Goal: Task Accomplishment & Management: Complete application form

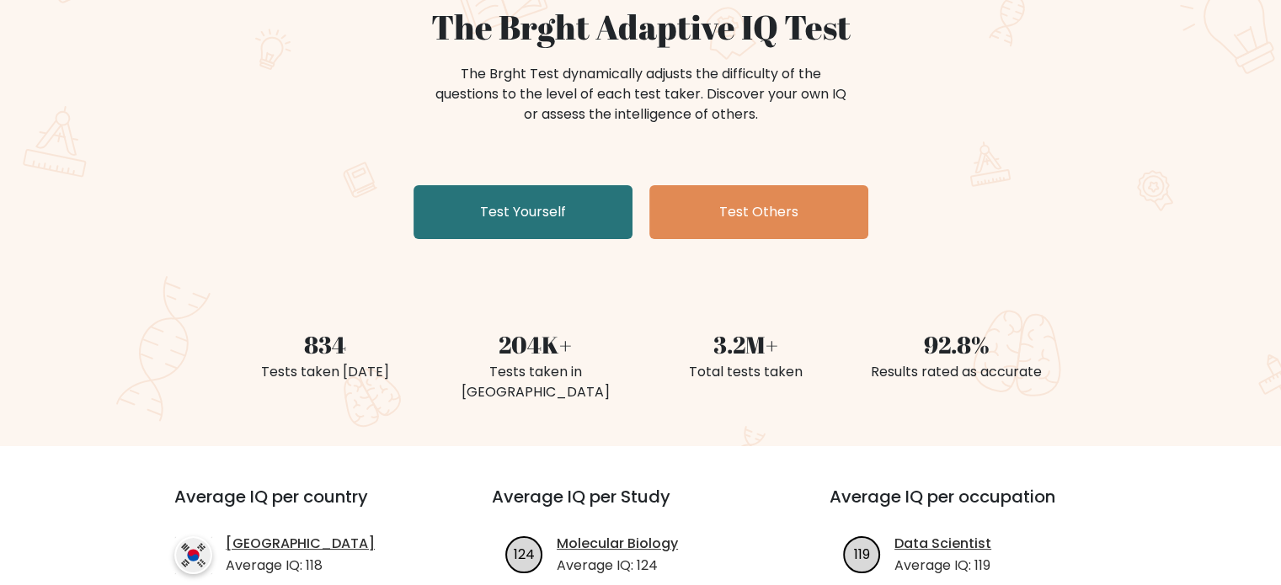
scroll to position [168, 0]
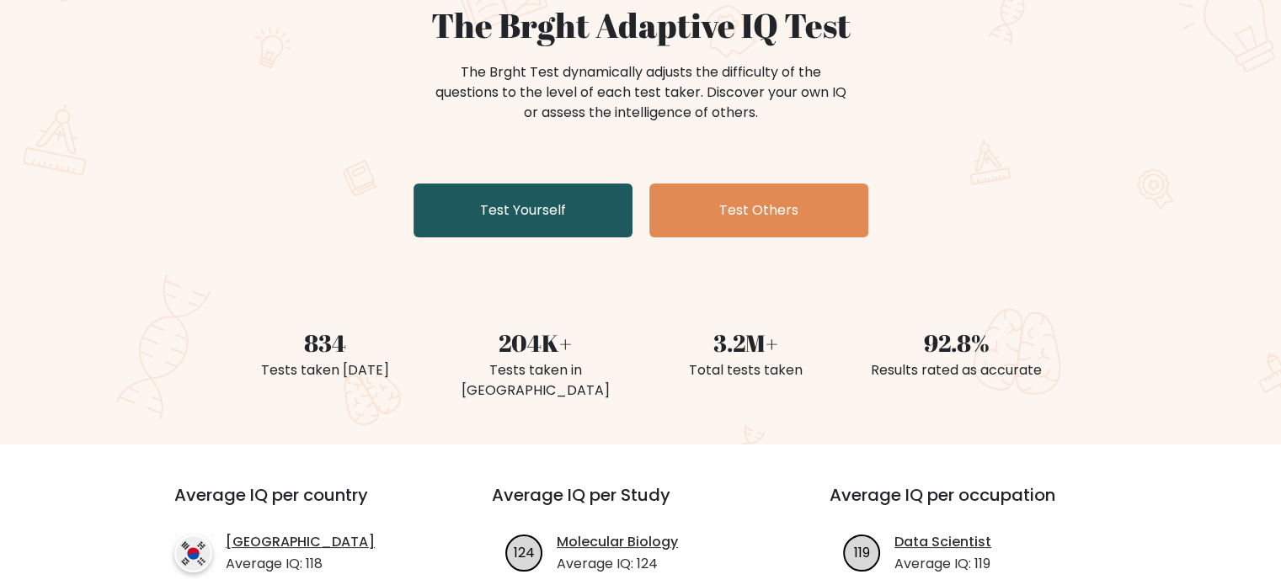
click at [536, 221] on link "Test Yourself" at bounding box center [522, 211] width 219 height 54
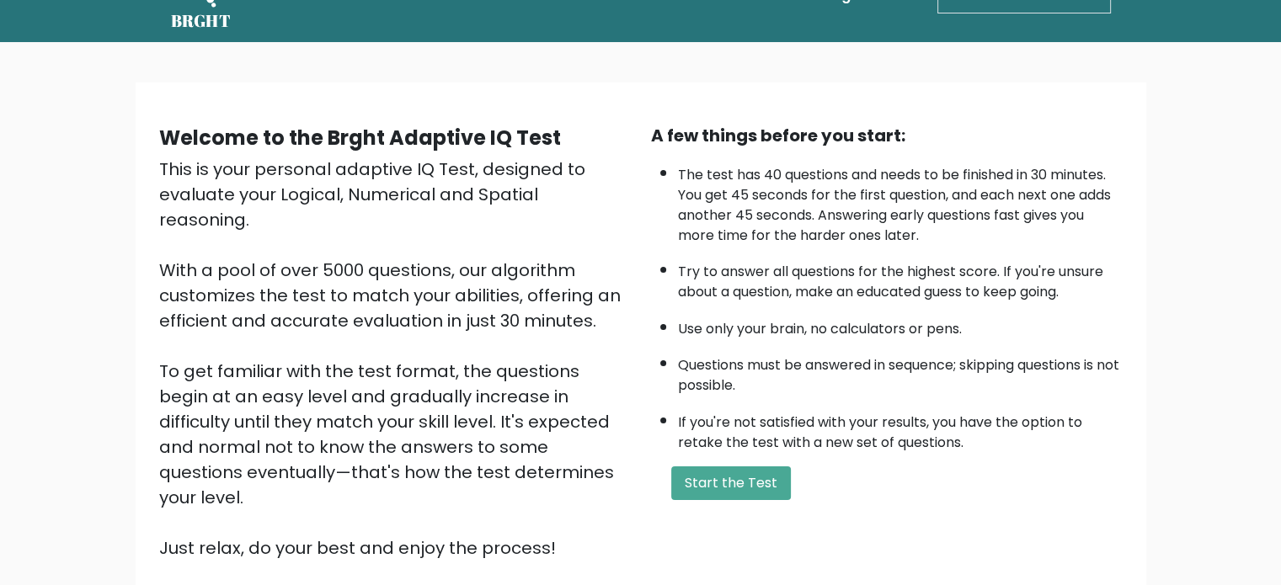
scroll to position [17, 0]
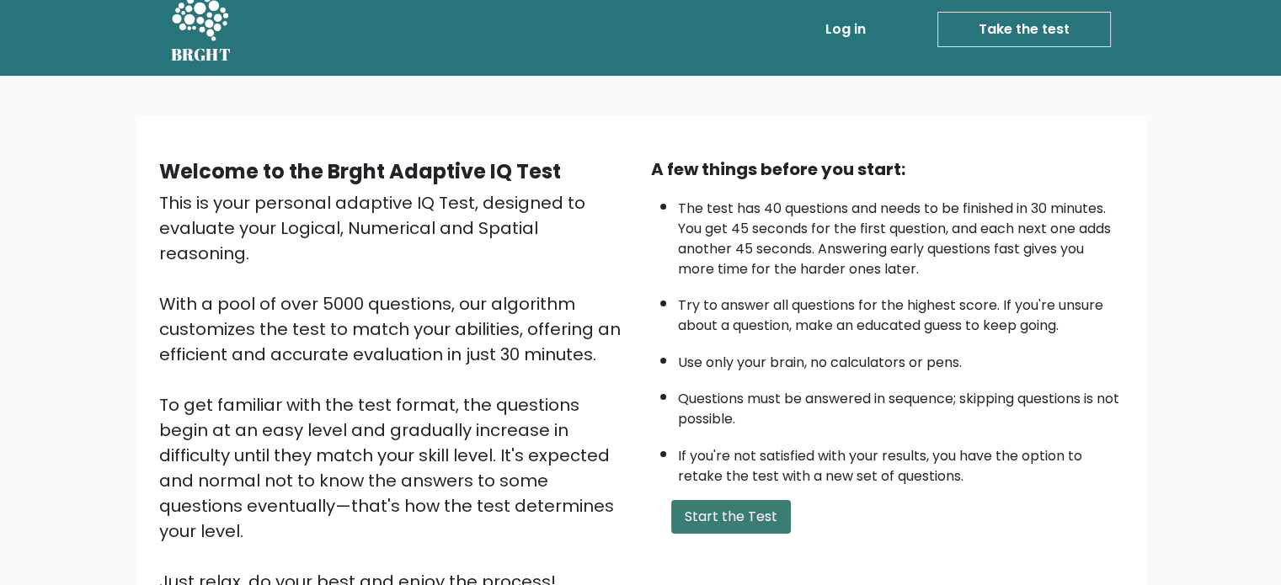
click at [685, 508] on button "Start the Test" at bounding box center [731, 517] width 120 height 34
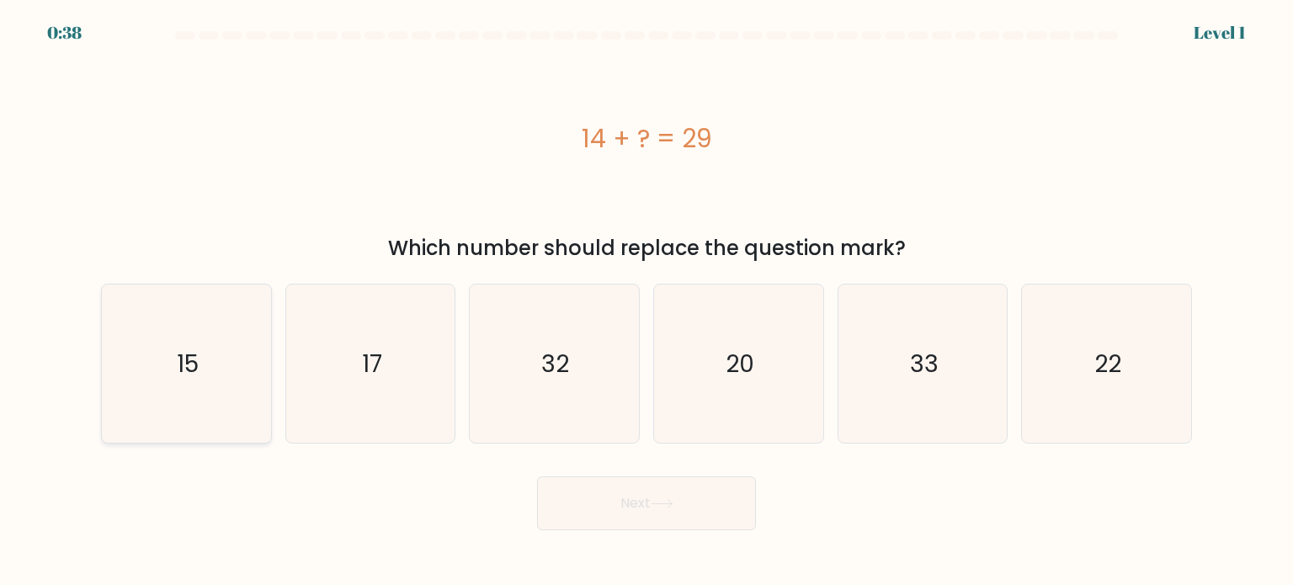
click at [162, 386] on icon "15" at bounding box center [186, 364] width 158 height 158
click at [647, 301] on input "a. 15" at bounding box center [647, 297] width 1 height 8
radio input "true"
click at [606, 500] on button "Next" at bounding box center [646, 504] width 219 height 54
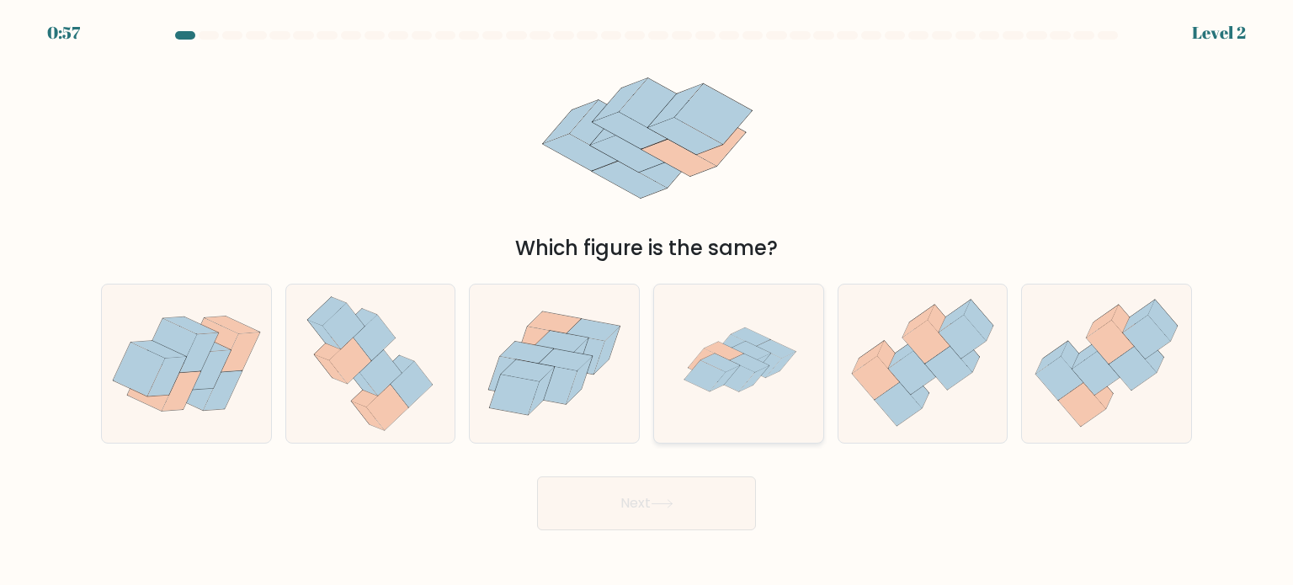
click at [749, 366] on icon at bounding box center [751, 363] width 40 height 19
click at [648, 301] on input "d." at bounding box center [647, 297] width 1 height 8
radio input "true"
click at [665, 508] on icon at bounding box center [662, 503] width 23 height 9
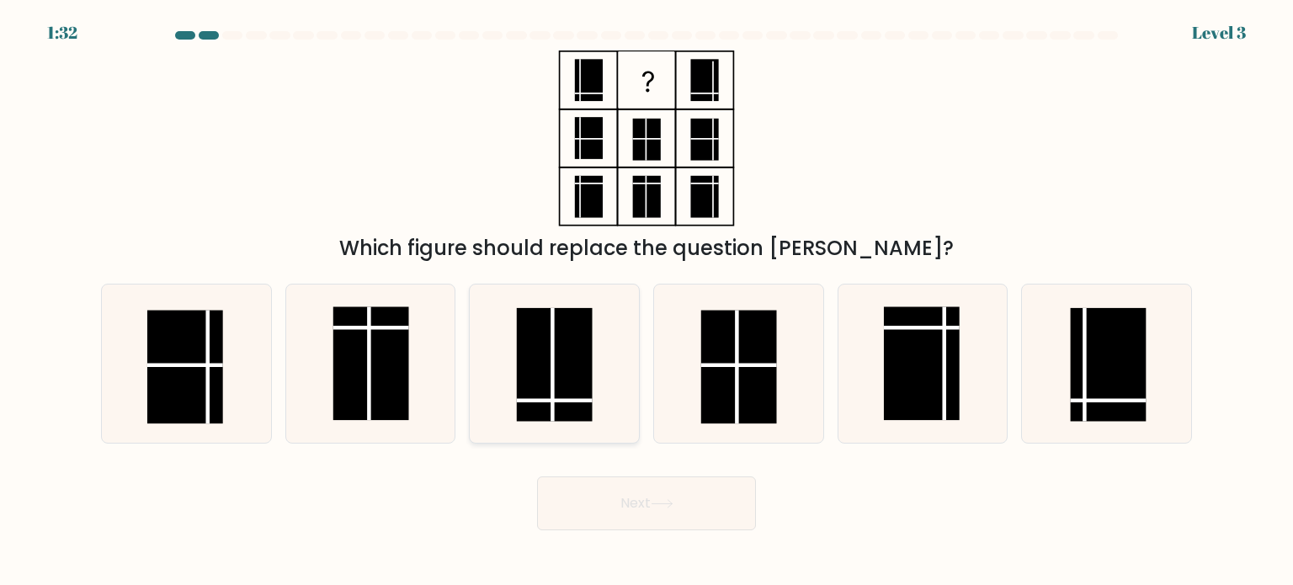
click at [504, 377] on icon at bounding box center [554, 364] width 158 height 158
click at [647, 301] on input "c." at bounding box center [647, 297] width 1 height 8
radio input "true"
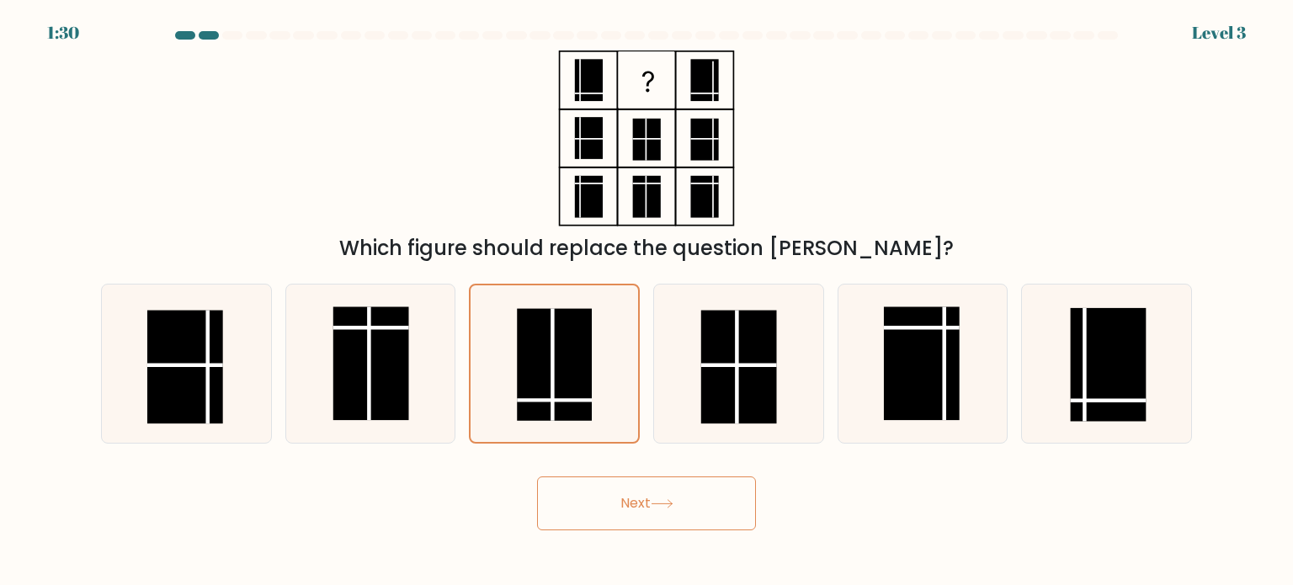
click at [640, 508] on button "Next" at bounding box center [646, 504] width 219 height 54
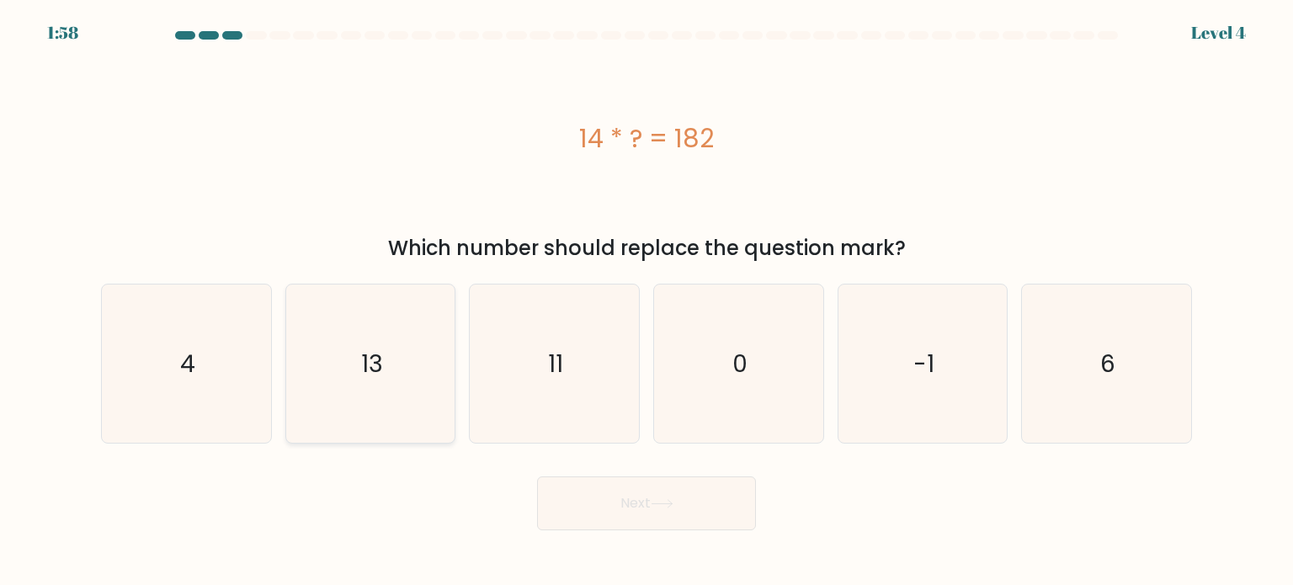
click at [374, 381] on icon "13" at bounding box center [370, 364] width 158 height 158
click at [647, 301] on input "b. 13" at bounding box center [647, 297] width 1 height 8
radio input "true"
click at [595, 500] on button "Next" at bounding box center [646, 504] width 219 height 54
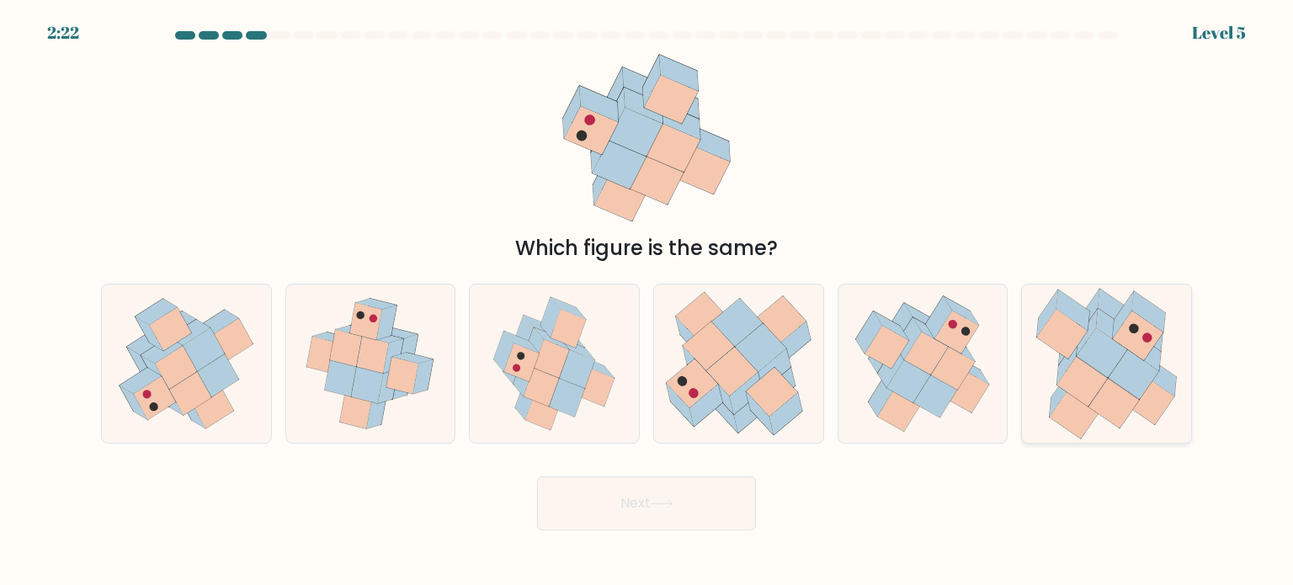
click at [1158, 406] on icon at bounding box center [1149, 400] width 51 height 50
click at [648, 301] on input "f." at bounding box center [647, 297] width 1 height 8
radio input "true"
click at [638, 511] on button "Next" at bounding box center [646, 504] width 219 height 54
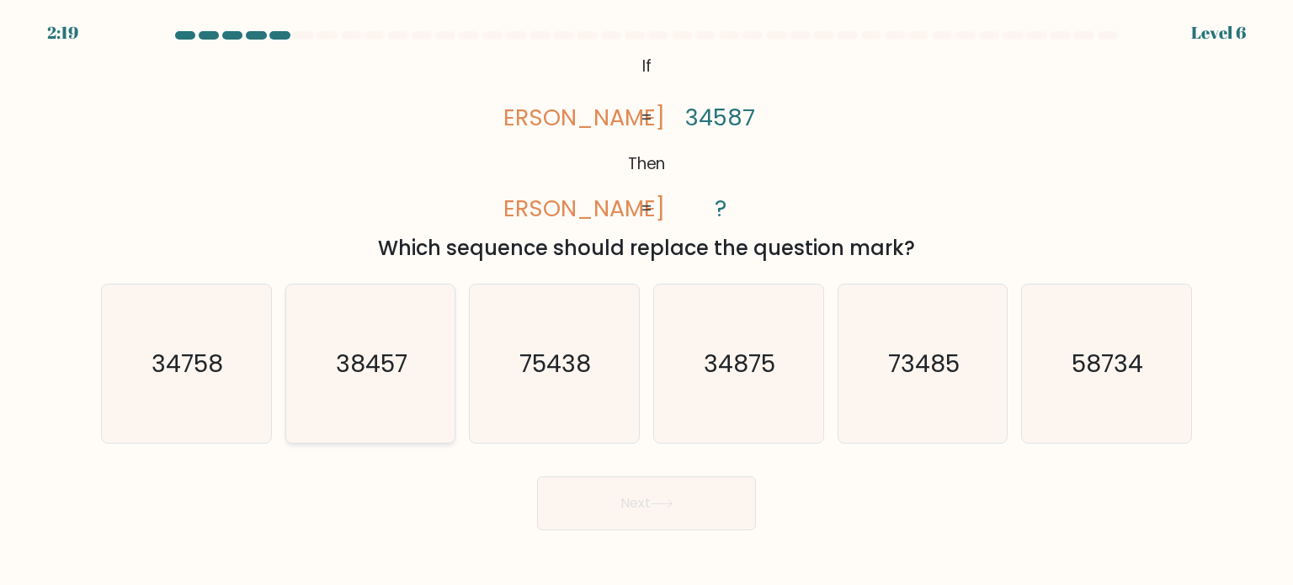
click at [390, 376] on text "38457" at bounding box center [372, 363] width 72 height 34
click at [647, 301] on input "b. 38457" at bounding box center [647, 297] width 1 height 8
radio input "true"
click at [688, 395] on icon "34875" at bounding box center [738, 364] width 158 height 158
click at [648, 301] on input "d. 34875" at bounding box center [647, 297] width 1 height 8
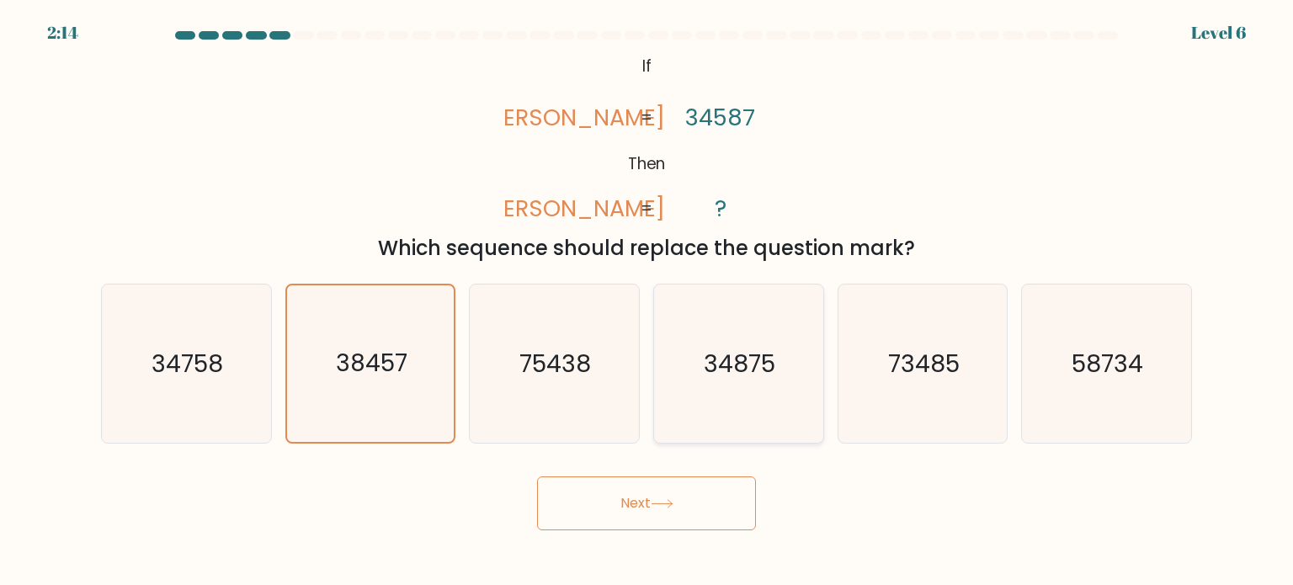
radio input "true"
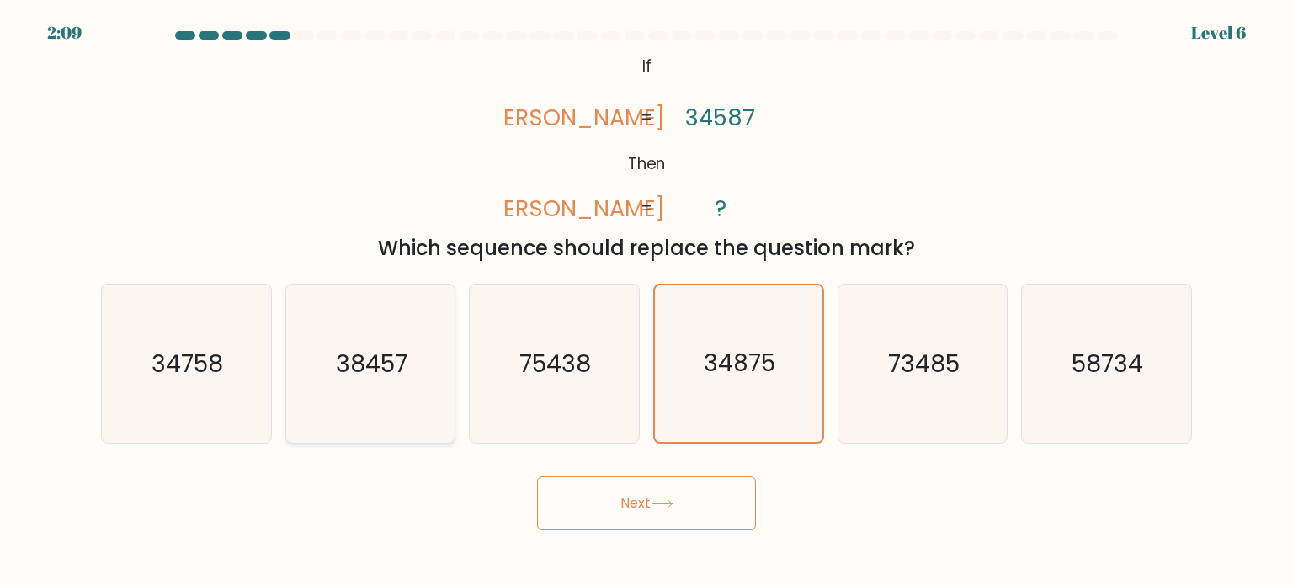
click at [392, 384] on icon "38457" at bounding box center [370, 364] width 158 height 158
click at [647, 301] on input "b. 38457" at bounding box center [647, 297] width 1 height 8
radio input "true"
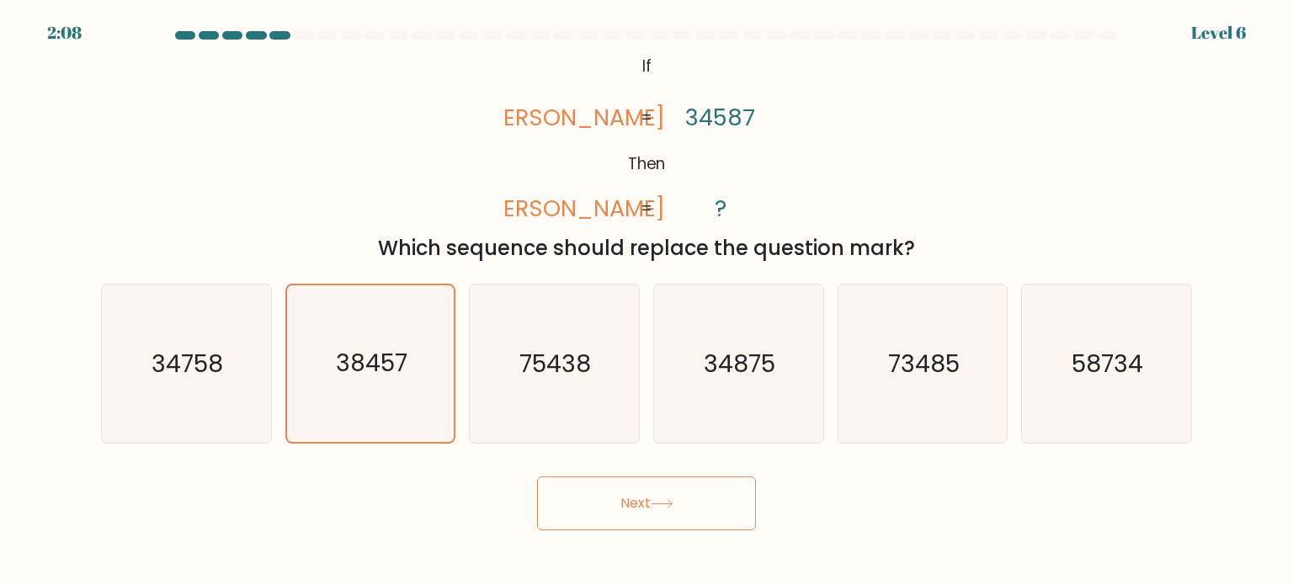
click at [653, 508] on button "Next" at bounding box center [646, 504] width 219 height 54
click at [653, 498] on button "Next" at bounding box center [646, 504] width 219 height 54
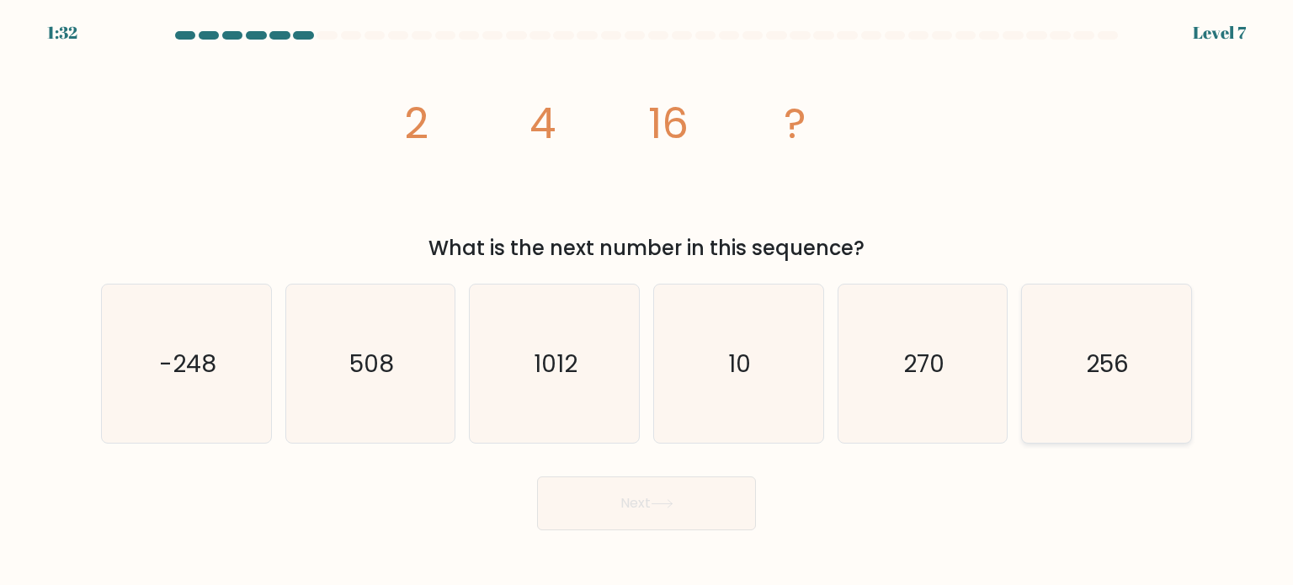
click at [1058, 353] on icon "256" at bounding box center [1106, 364] width 158 height 158
click at [648, 301] on input "f. 256" at bounding box center [647, 297] width 1 height 8
radio input "true"
click at [689, 514] on button "Next" at bounding box center [646, 504] width 219 height 54
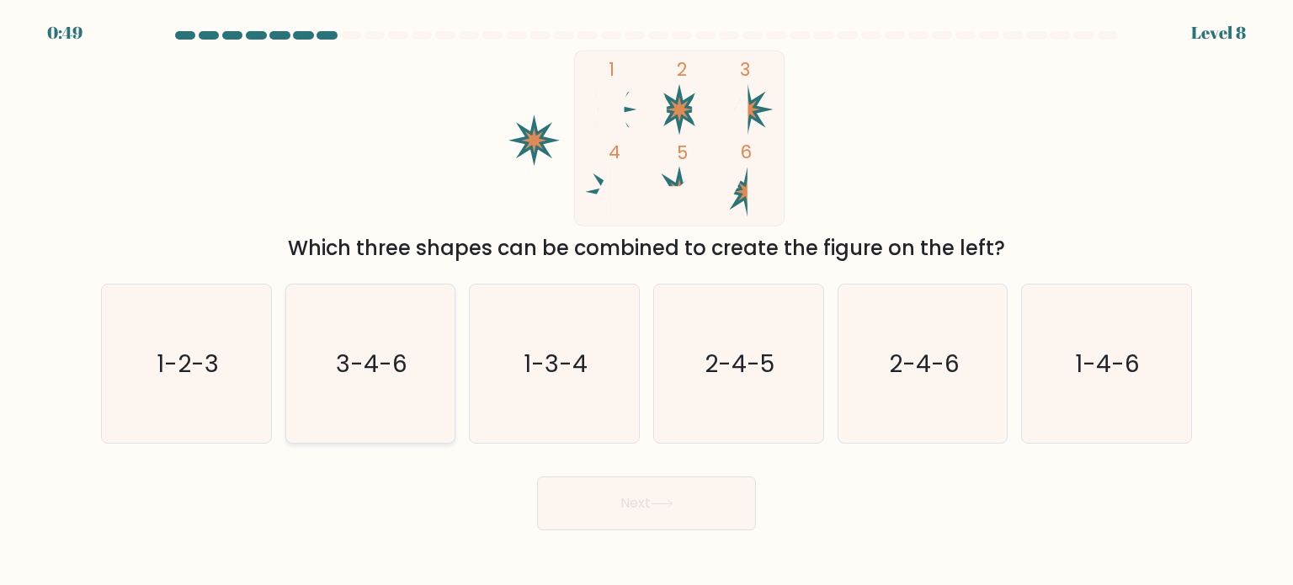
click at [381, 346] on text "3-4-6" at bounding box center [372, 363] width 72 height 34
click at [647, 301] on input "b. 3-4-6" at bounding box center [647, 297] width 1 height 8
radio input "true"
click at [620, 495] on button "Next" at bounding box center [646, 504] width 219 height 54
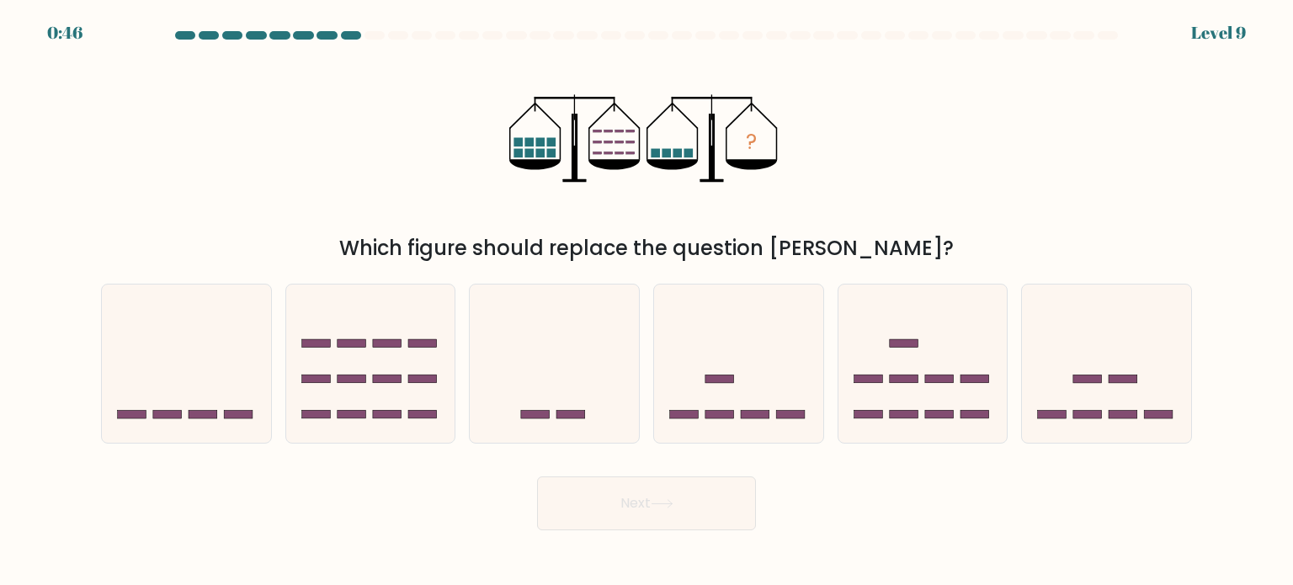
click at [650, 521] on button "Next" at bounding box center [646, 504] width 219 height 54
drag, startPoint x: 650, startPoint y: 521, endPoint x: 977, endPoint y: 510, distance: 326.9
click at [976, 518] on div "Next" at bounding box center [646, 497] width 1111 height 67
click at [205, 416] on rect at bounding box center [203, 414] width 29 height 8
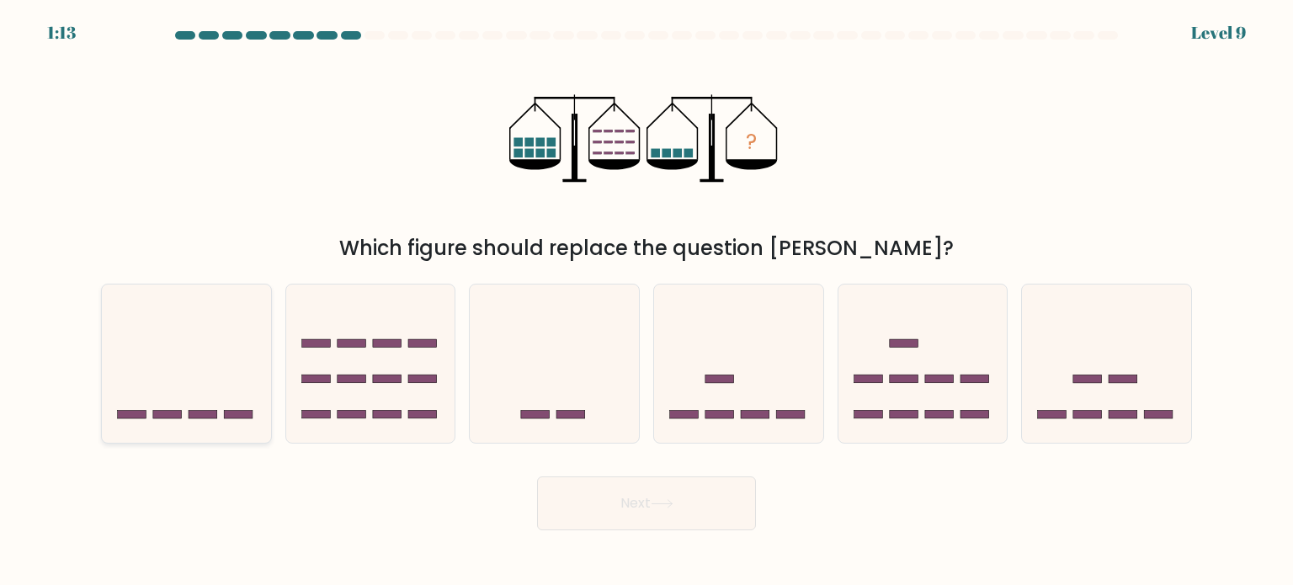
click at [647, 301] on input "a." at bounding box center [647, 297] width 1 height 8
radio input "true"
click at [927, 365] on icon at bounding box center [923, 364] width 169 height 140
click at [648, 301] on input "e." at bounding box center [647, 297] width 1 height 8
radio input "true"
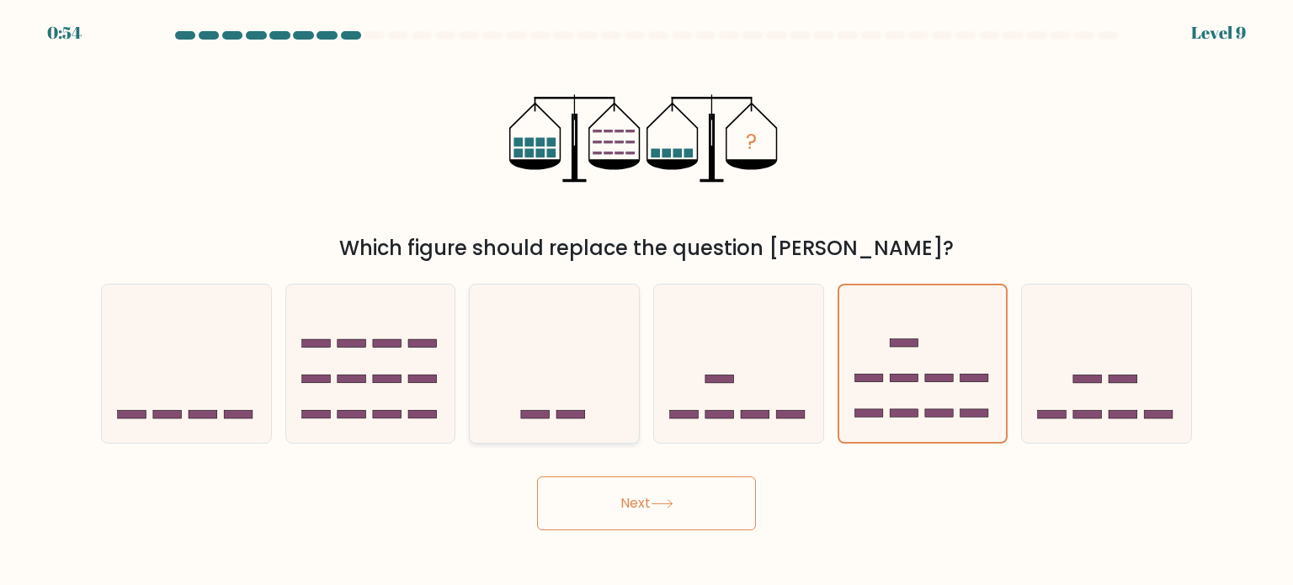
click at [519, 400] on icon at bounding box center [554, 364] width 169 height 140
click at [647, 301] on input "c." at bounding box center [647, 297] width 1 height 8
radio input "true"
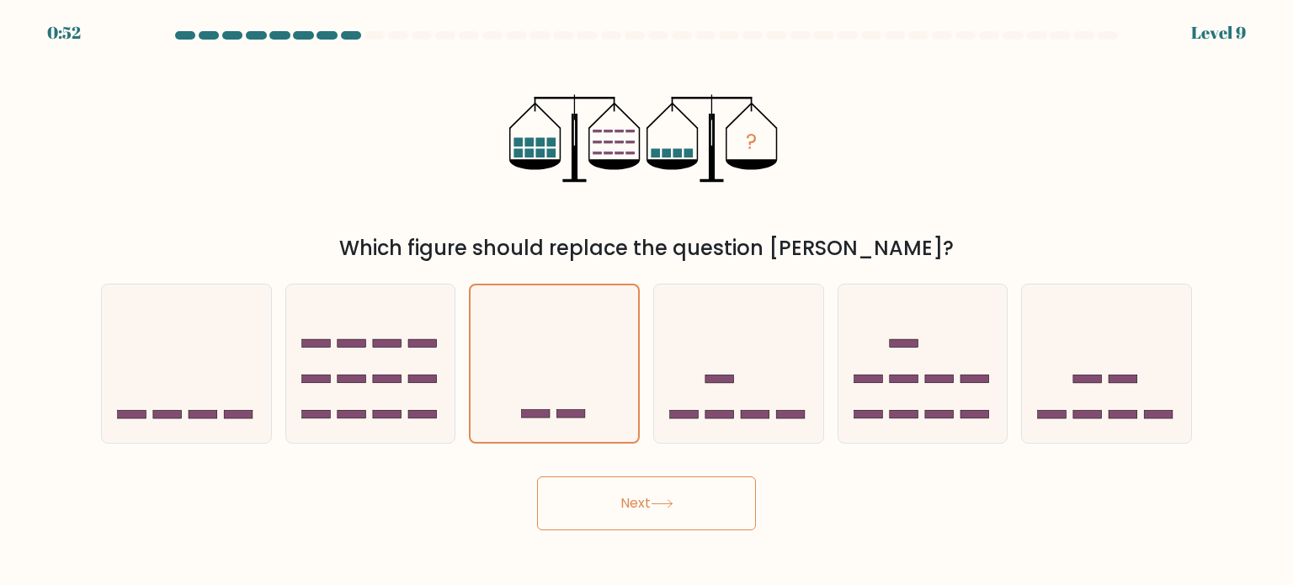
click at [669, 497] on button "Next" at bounding box center [646, 504] width 219 height 54
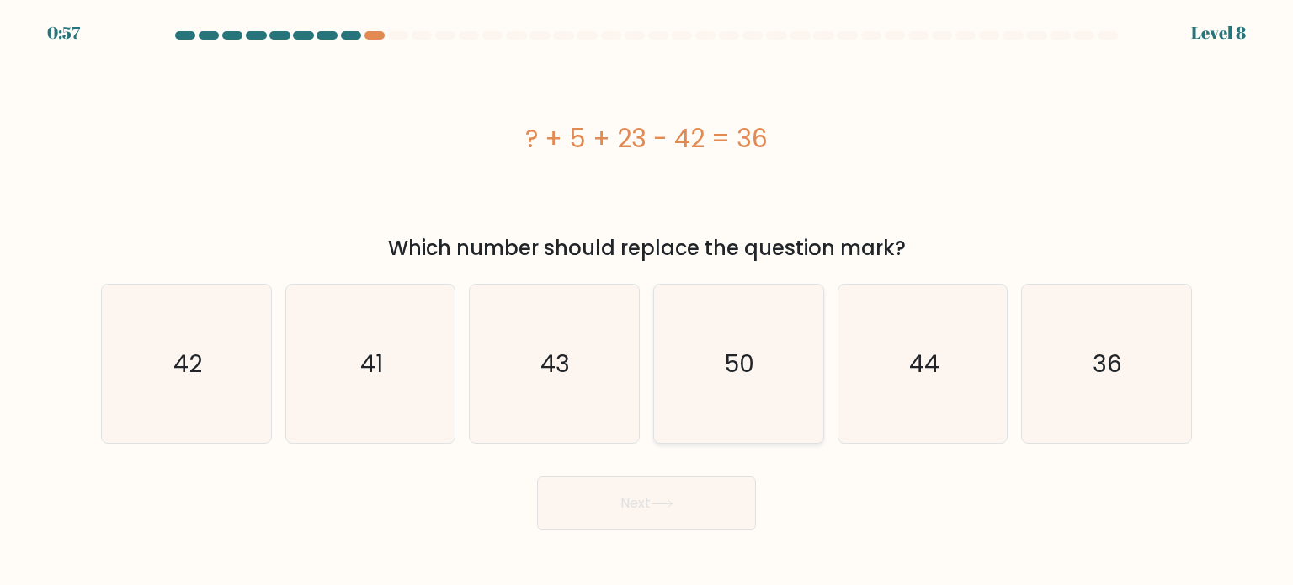
click at [684, 347] on icon "50" at bounding box center [738, 364] width 158 height 158
click at [648, 301] on input "d. 50" at bounding box center [647, 297] width 1 height 8
radio input "true"
click at [672, 504] on icon at bounding box center [662, 504] width 20 height 8
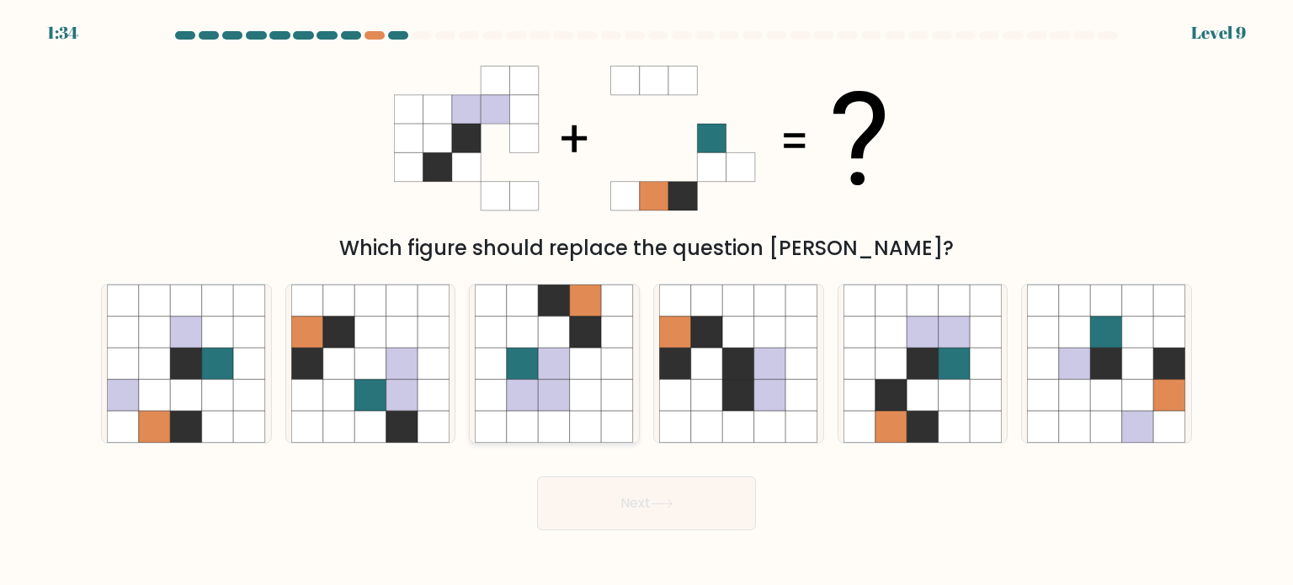
click at [622, 386] on icon at bounding box center [618, 395] width 32 height 32
click at [647, 301] on input "c." at bounding box center [647, 297] width 1 height 8
radio input "true"
click at [872, 386] on icon at bounding box center [860, 395] width 32 height 32
click at [648, 301] on input "e." at bounding box center [647, 297] width 1 height 8
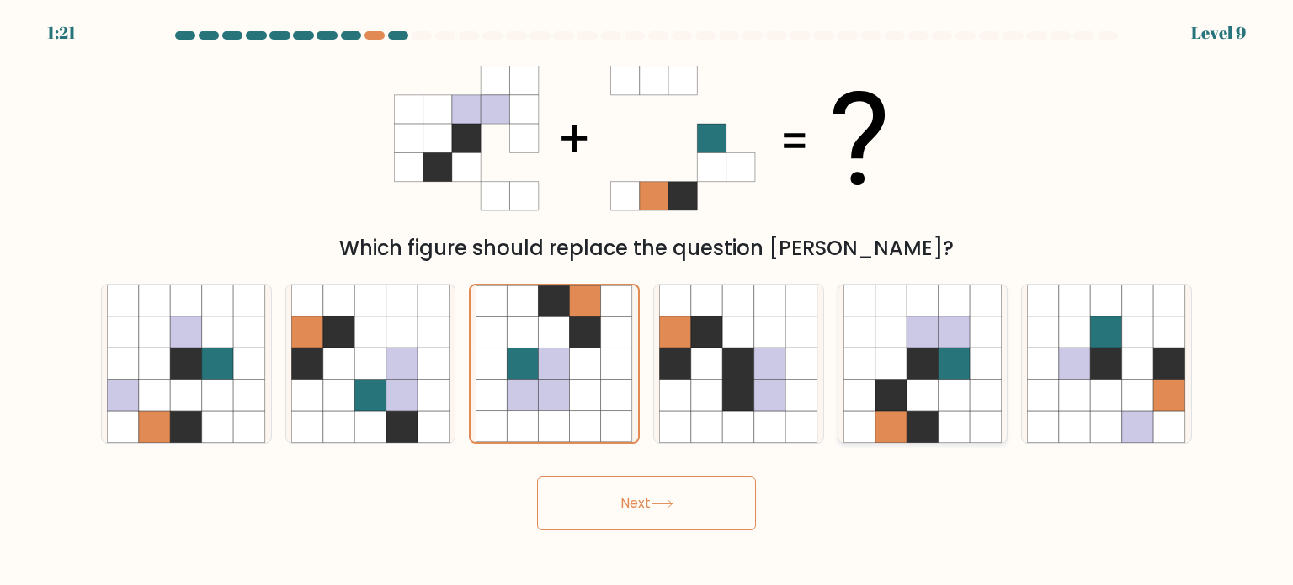
radio input "true"
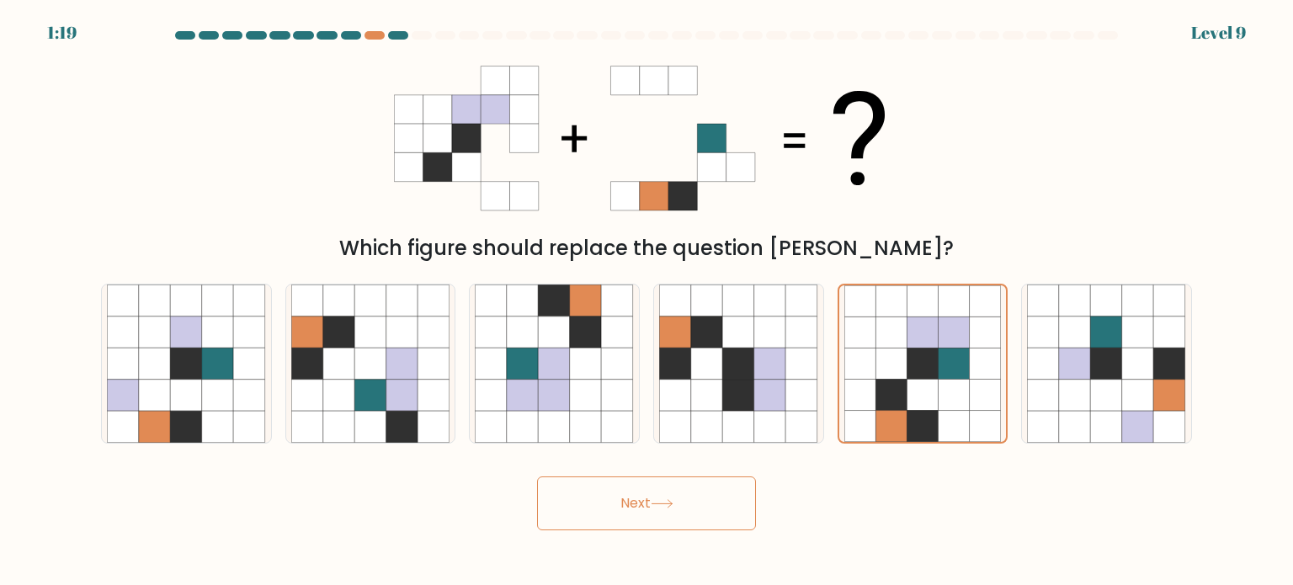
click at [633, 494] on button "Next" at bounding box center [646, 504] width 219 height 54
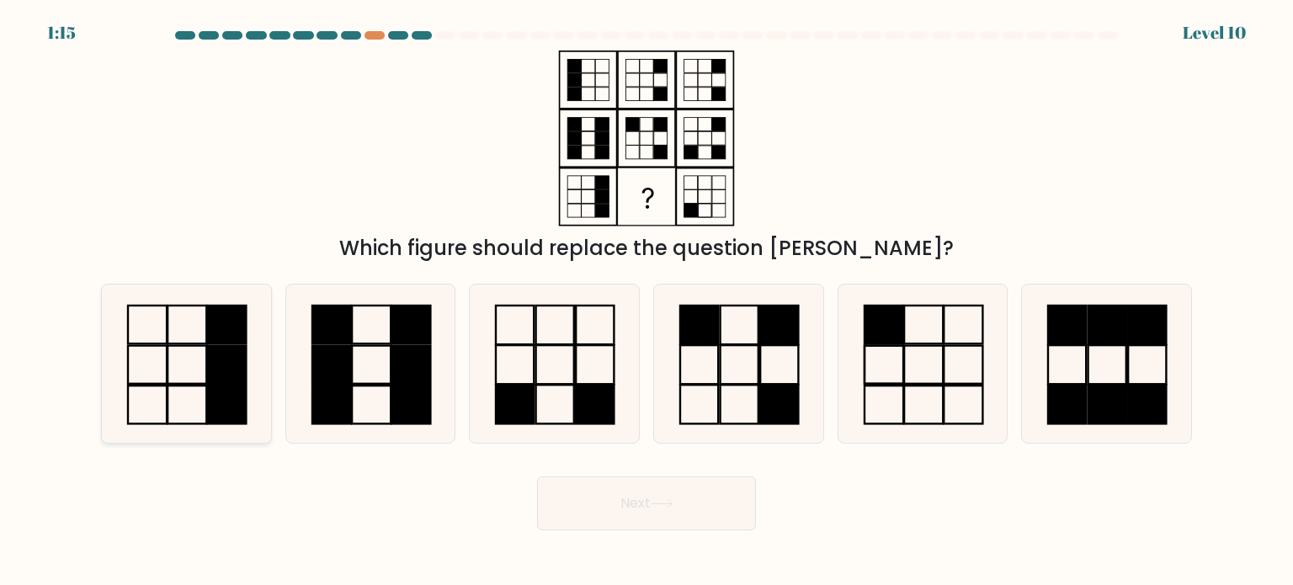
click at [213, 381] on rect at bounding box center [227, 364] width 39 height 38
click at [647, 301] on input "a." at bounding box center [647, 297] width 1 height 8
radio input "true"
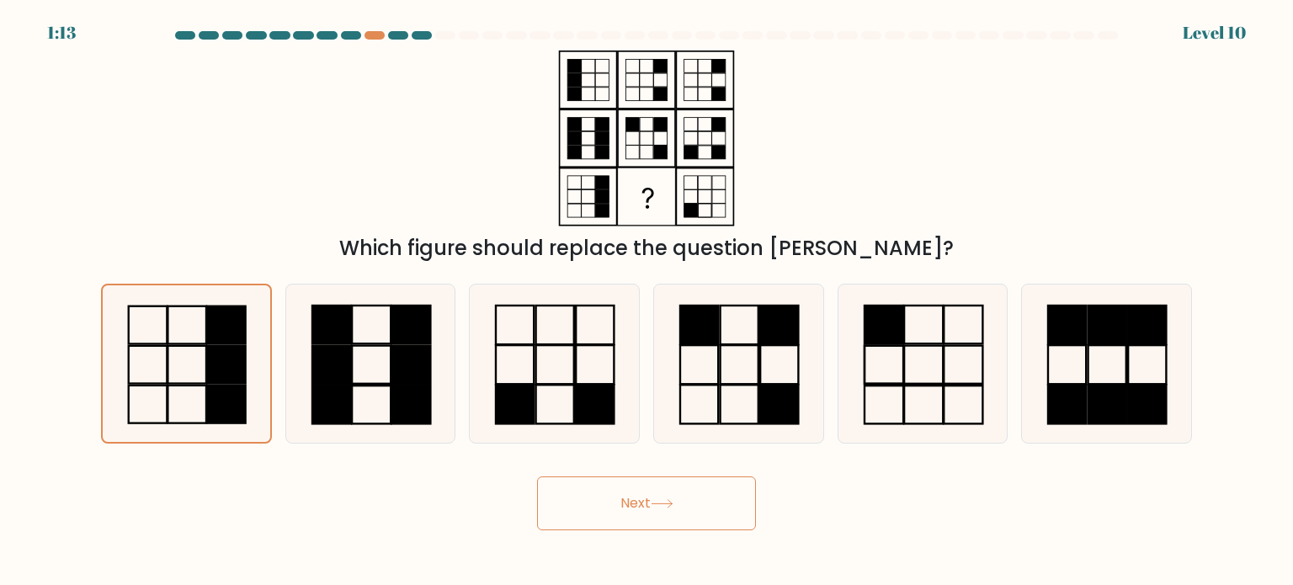
click at [640, 504] on button "Next" at bounding box center [646, 504] width 219 height 54
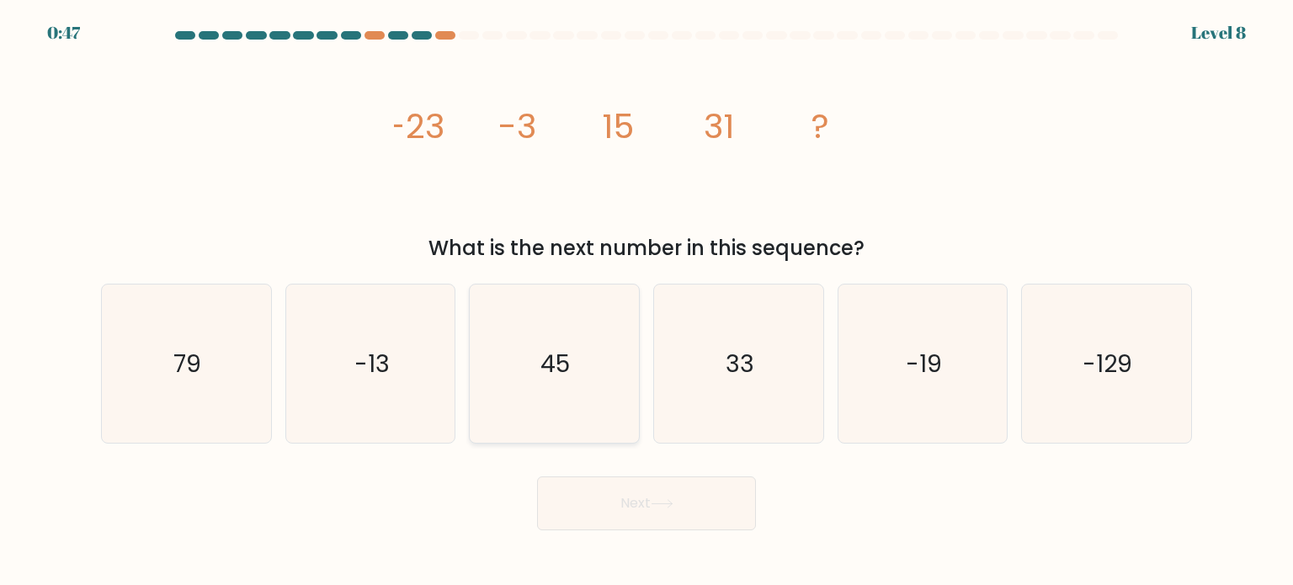
click at [530, 377] on icon "45" at bounding box center [554, 364] width 158 height 158
click at [647, 301] on input "c. 45" at bounding box center [647, 297] width 1 height 8
radio input "true"
click at [612, 512] on button "Next" at bounding box center [646, 504] width 219 height 54
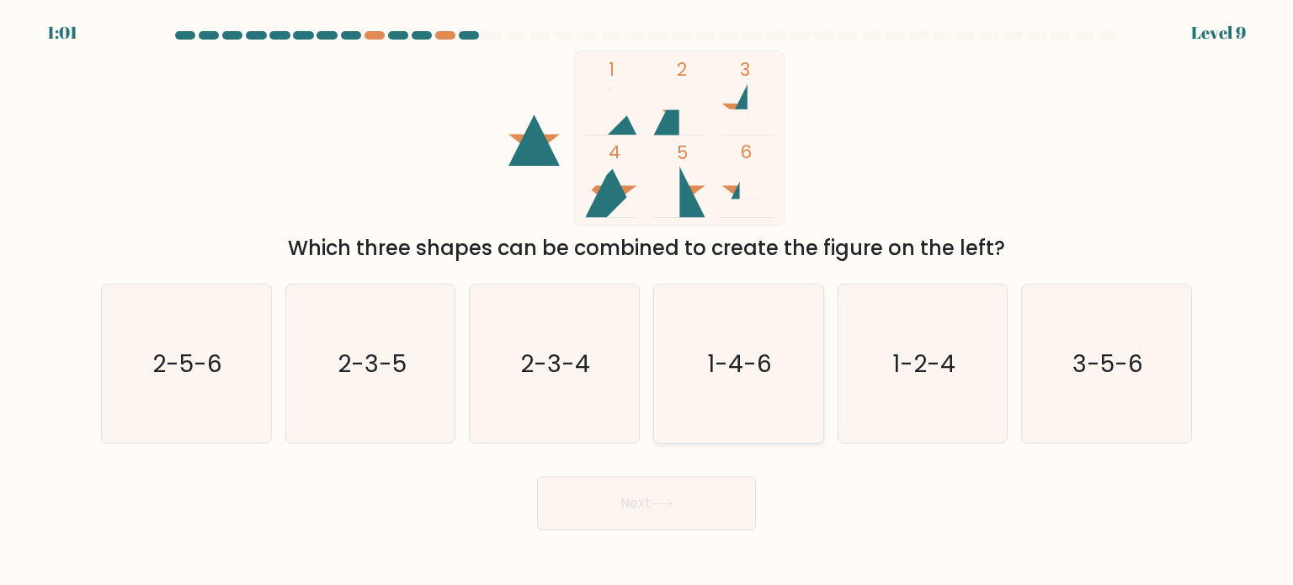
click at [709, 346] on text "1-4-6" at bounding box center [740, 363] width 65 height 34
click at [648, 301] on input "d. 1-4-6" at bounding box center [647, 297] width 1 height 8
radio input "true"
click at [622, 512] on button "Next" at bounding box center [646, 504] width 219 height 54
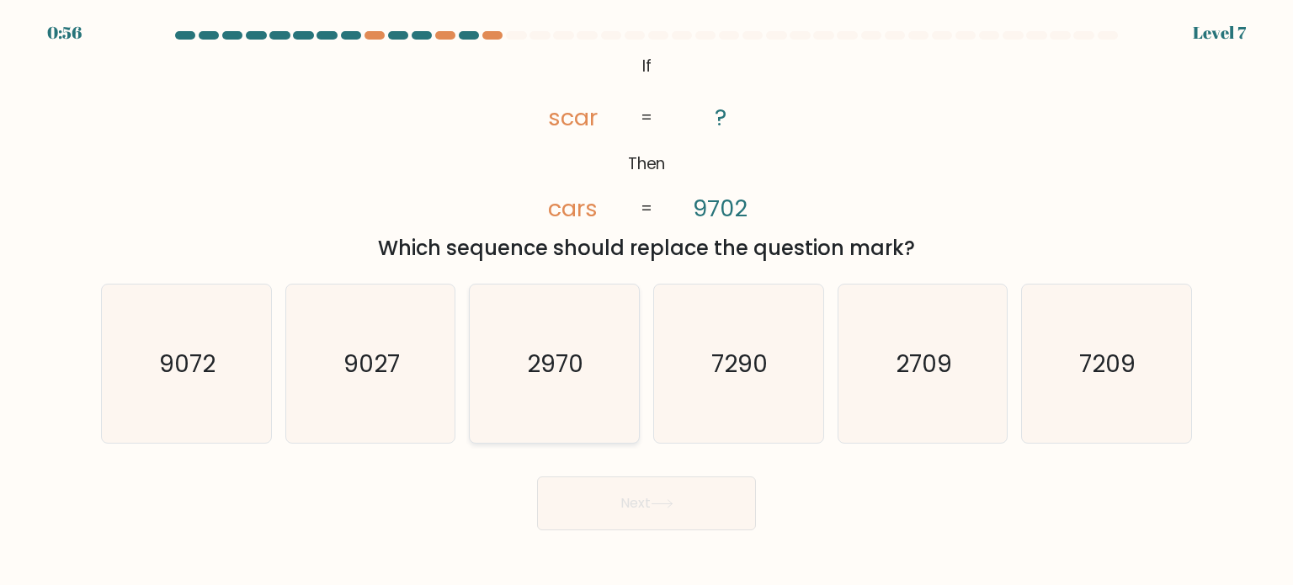
click at [586, 358] on icon "2970" at bounding box center [554, 364] width 158 height 158
click at [647, 301] on input "c. 2970" at bounding box center [647, 297] width 1 height 8
radio input "true"
click at [586, 358] on icon "2970" at bounding box center [554, 363] width 157 height 157
click at [647, 301] on input "c. 2970" at bounding box center [647, 297] width 1 height 8
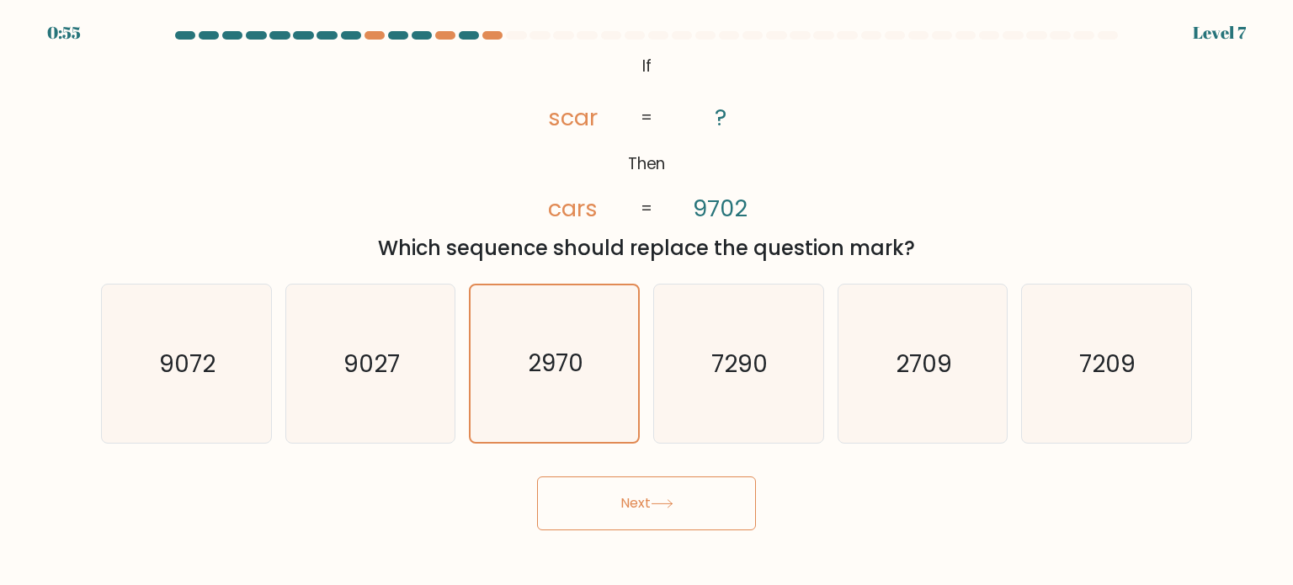
click at [637, 510] on button "Next" at bounding box center [646, 504] width 219 height 54
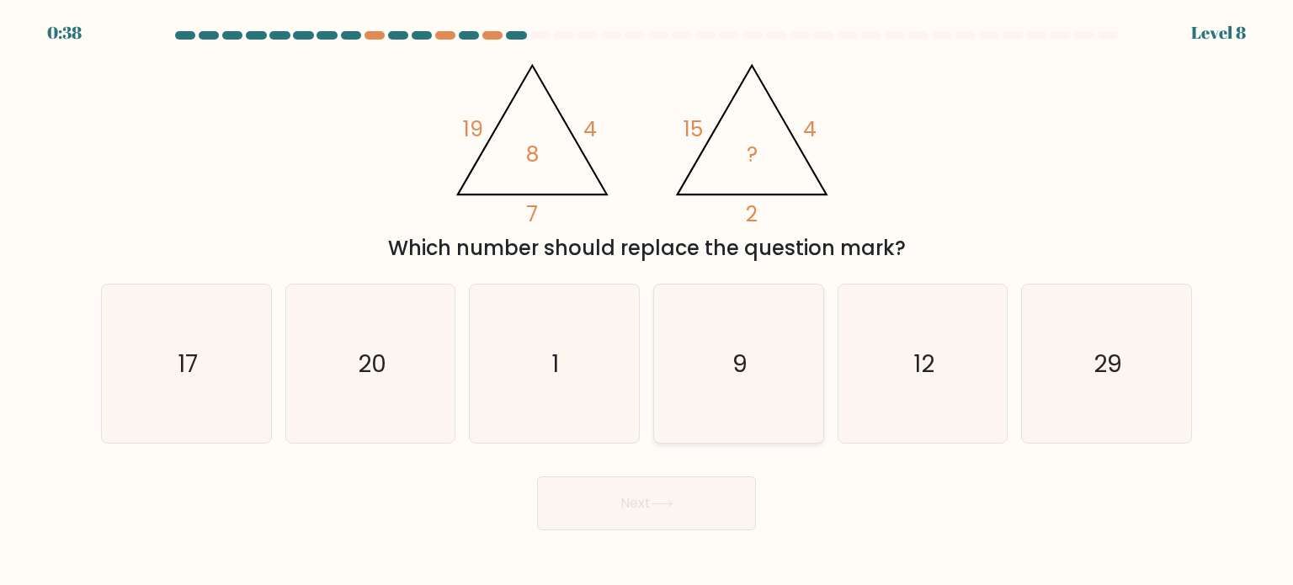
click at [771, 370] on icon "9" at bounding box center [738, 364] width 158 height 158
click at [648, 301] on input "d. 9" at bounding box center [647, 297] width 1 height 8
radio input "true"
click at [680, 489] on button "Next" at bounding box center [646, 504] width 219 height 54
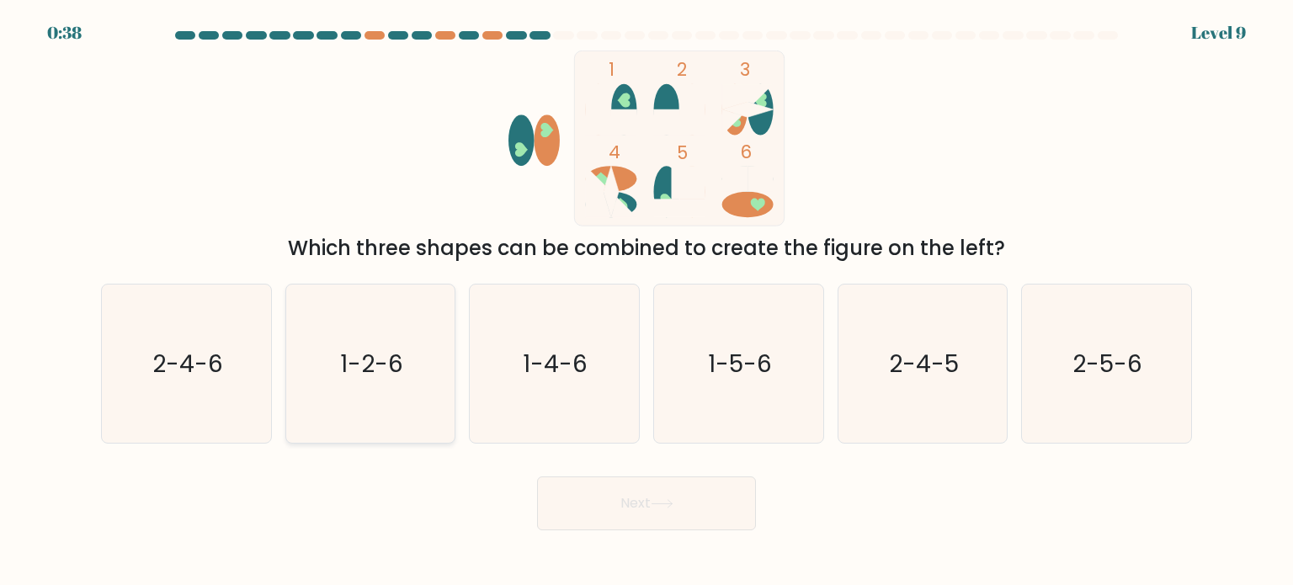
click at [388, 354] on text "1-2-6" at bounding box center [371, 363] width 63 height 34
click at [647, 301] on input "b. 1-2-6" at bounding box center [647, 297] width 1 height 8
radio input "true"
click at [603, 499] on button "Next" at bounding box center [646, 504] width 219 height 54
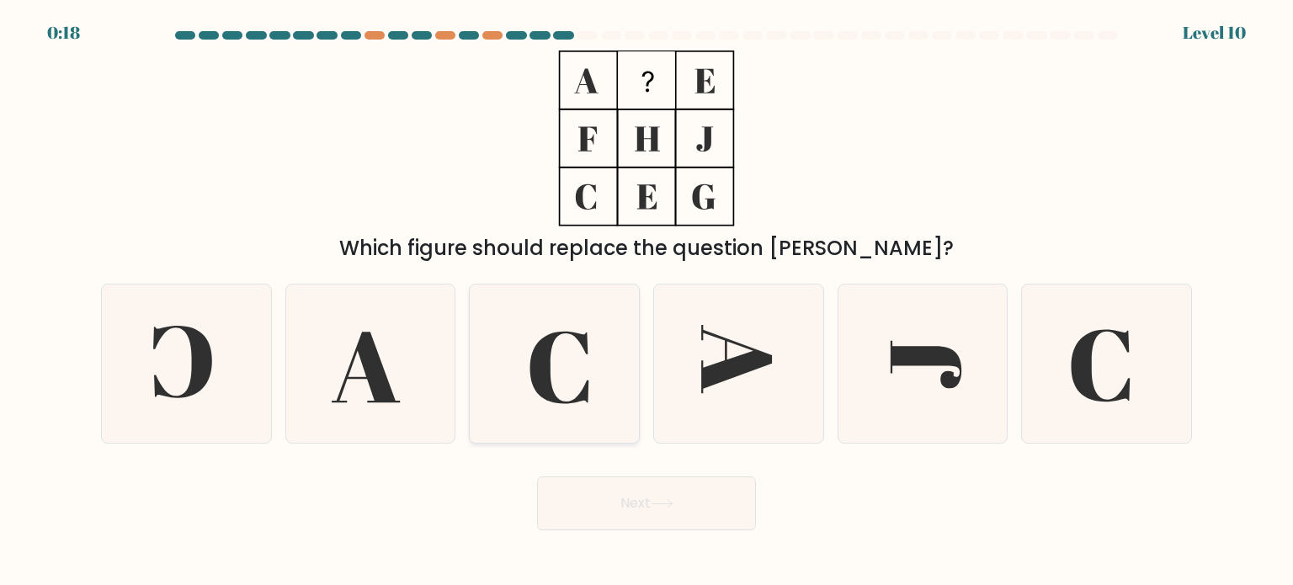
click at [552, 385] on icon at bounding box center [559, 367] width 59 height 72
click at [647, 301] on input "c." at bounding box center [647, 297] width 1 height 8
radio input "true"
click at [612, 504] on button "Next" at bounding box center [646, 504] width 219 height 54
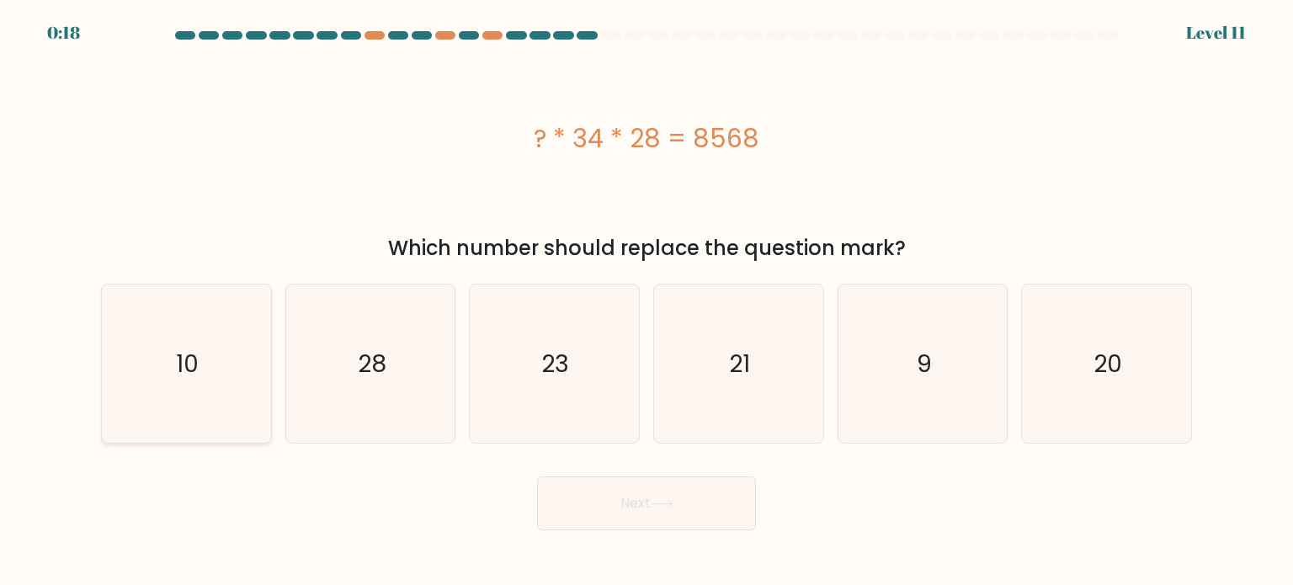
click at [251, 383] on icon "10" at bounding box center [186, 364] width 158 height 158
click at [647, 301] on input "a. 10" at bounding box center [647, 297] width 1 height 8
radio input "true"
click at [696, 509] on button "Next" at bounding box center [646, 504] width 219 height 54
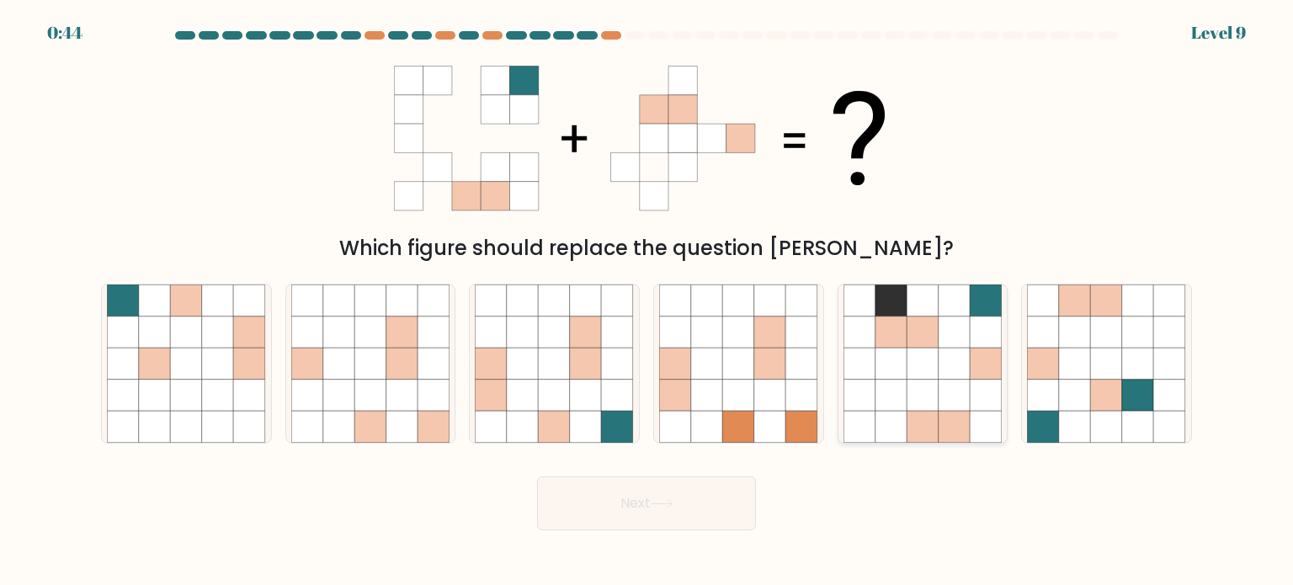
click at [895, 377] on icon at bounding box center [892, 364] width 32 height 32
click at [648, 301] on input "e." at bounding box center [647, 297] width 1 height 8
radio input "true"
click at [916, 380] on icon at bounding box center [922, 394] width 31 height 31
click at [648, 301] on input "e." at bounding box center [647, 297] width 1 height 8
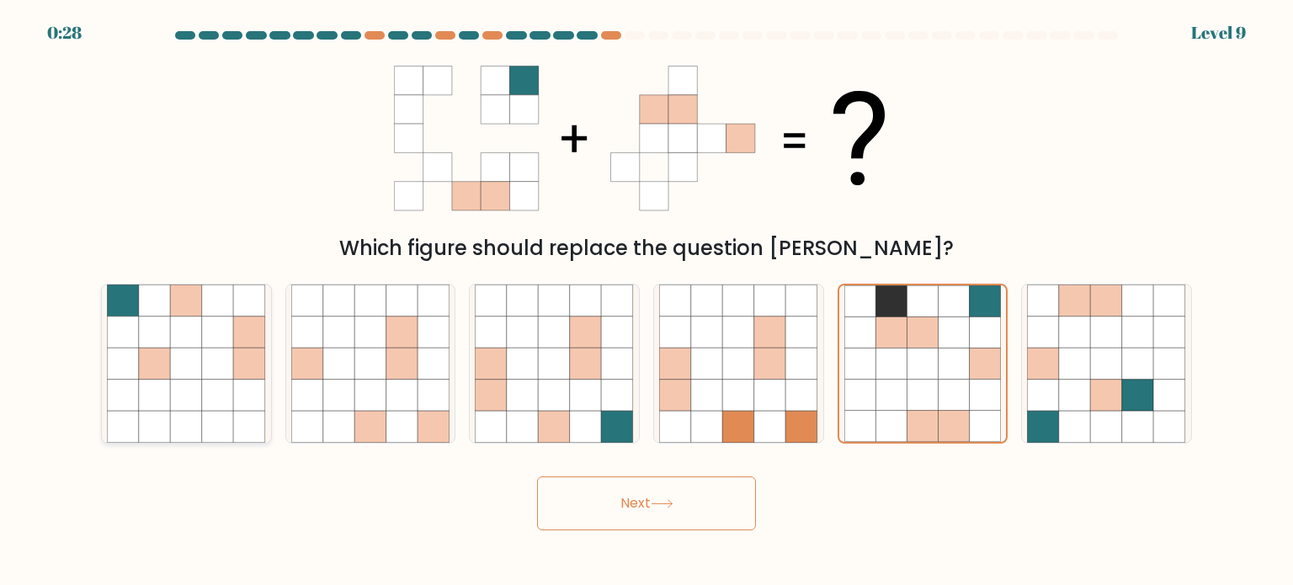
click at [149, 325] on icon at bounding box center [155, 332] width 32 height 32
click at [647, 301] on input "a." at bounding box center [647, 297] width 1 height 8
radio input "true"
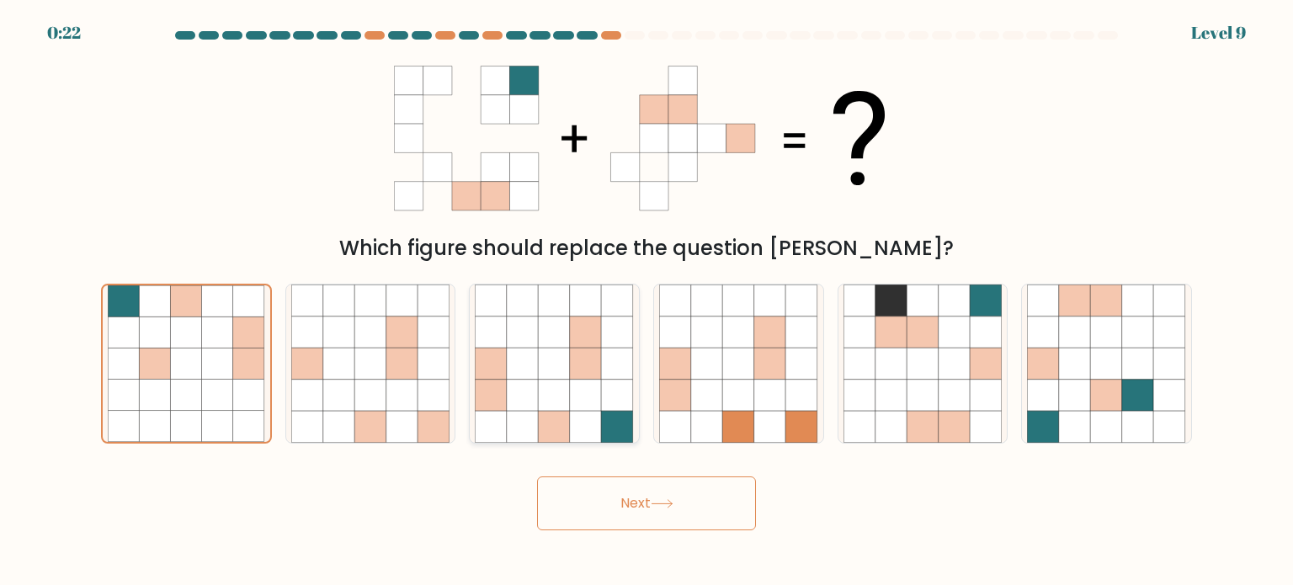
click at [543, 389] on icon at bounding box center [555, 395] width 32 height 32
click at [647, 301] on input "c." at bounding box center [647, 297] width 1 height 8
radio input "true"
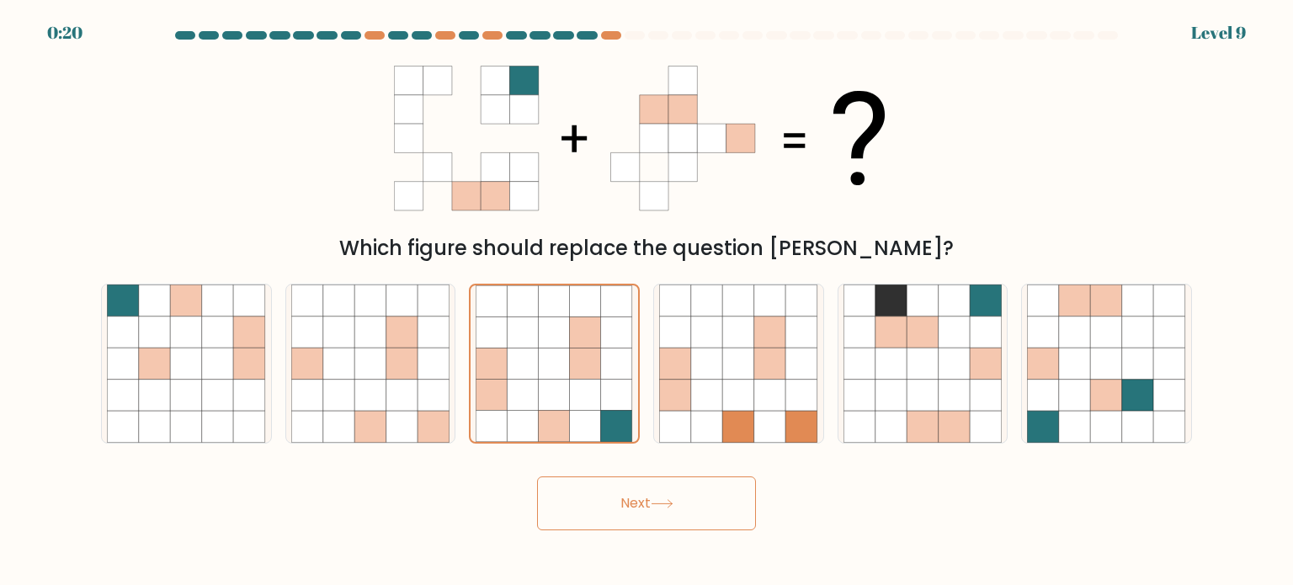
click at [620, 523] on button "Next" at bounding box center [646, 504] width 219 height 54
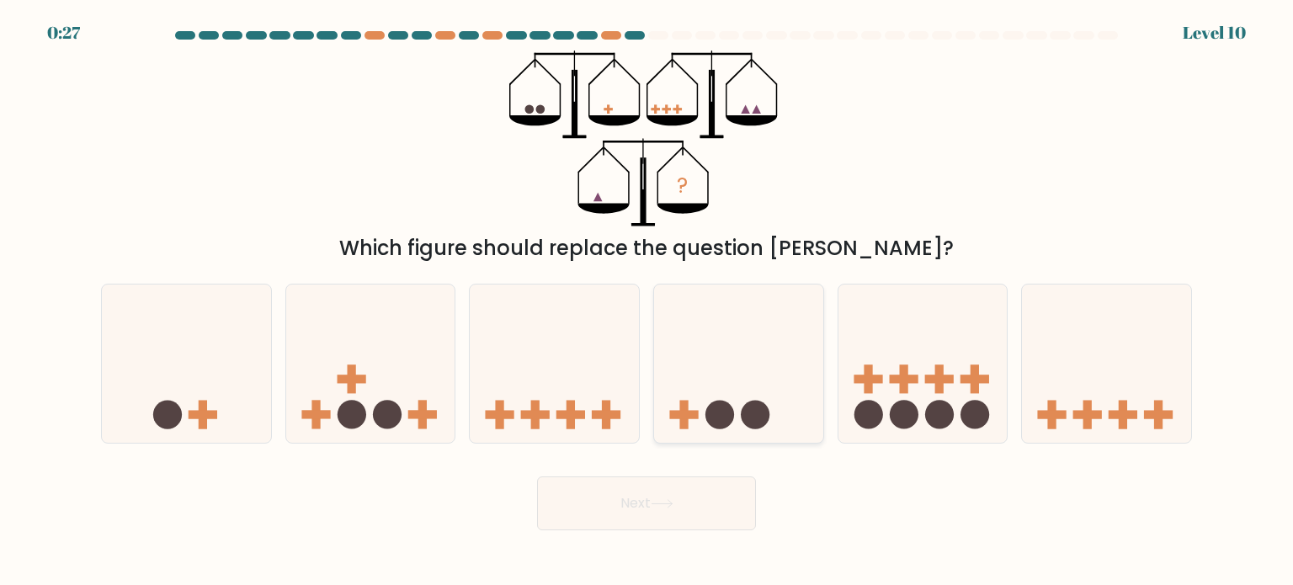
click at [699, 349] on icon at bounding box center [738, 364] width 169 height 140
click at [648, 301] on input "d." at bounding box center [647, 297] width 1 height 8
radio input "true"
click at [664, 508] on icon at bounding box center [662, 503] width 23 height 9
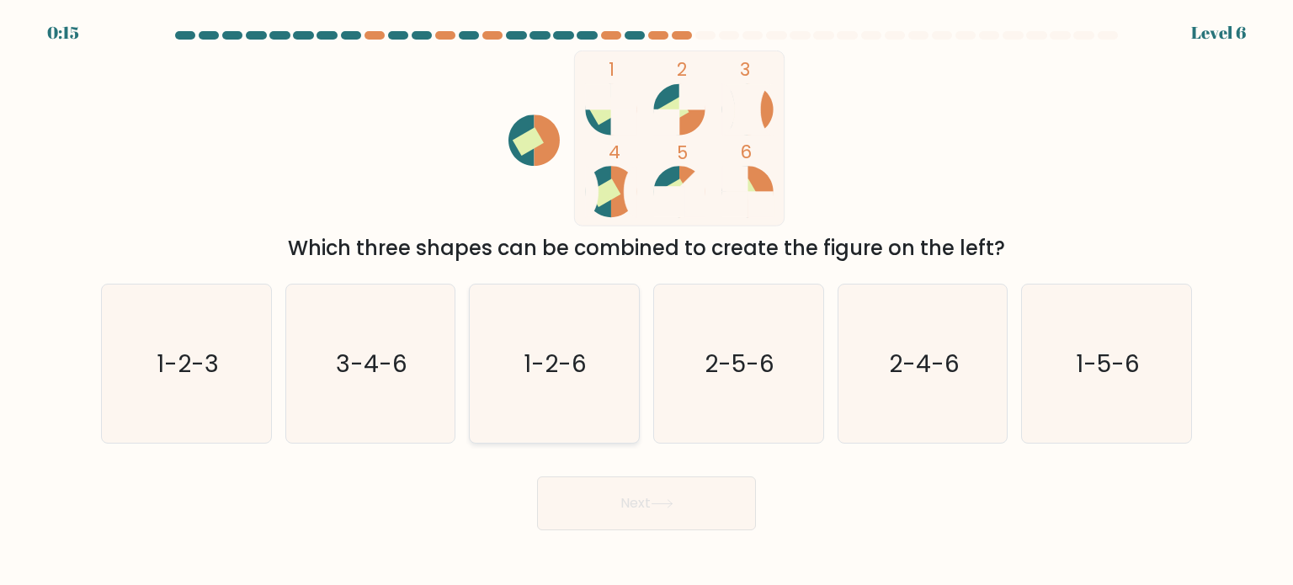
click at [632, 330] on icon "1-2-6" at bounding box center [554, 364] width 158 height 158
click at [647, 301] on input "c. 1-2-6" at bounding box center [647, 297] width 1 height 8
radio input "true"
click at [629, 488] on button "Next" at bounding box center [646, 504] width 219 height 54
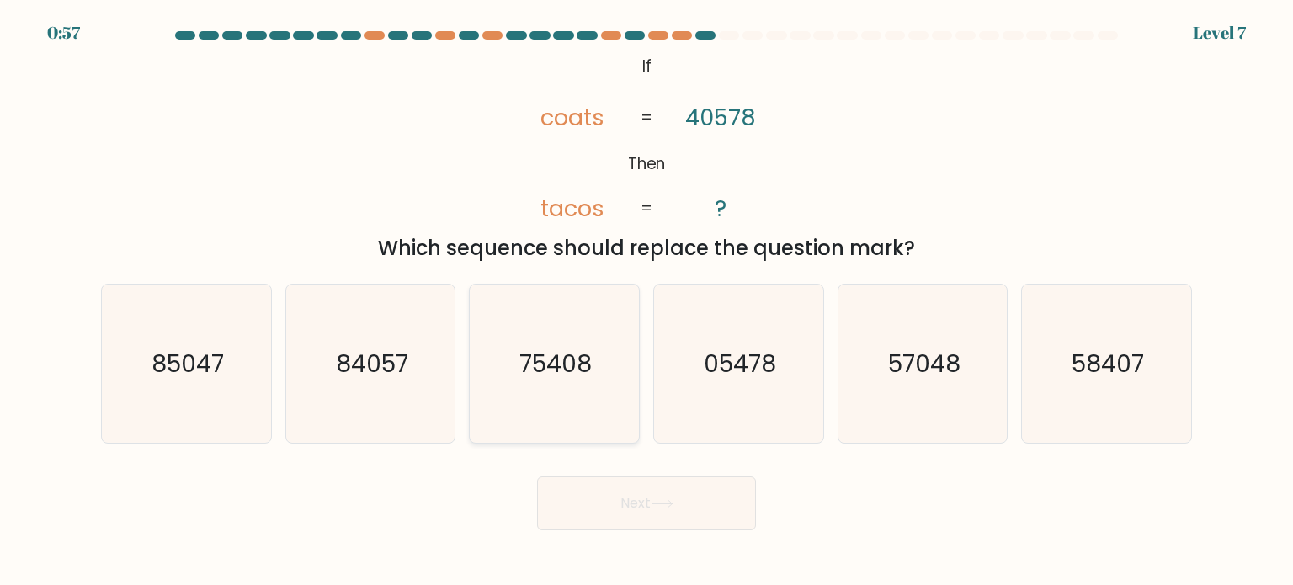
click at [549, 403] on icon "75408" at bounding box center [554, 364] width 158 height 158
click at [647, 301] on input "c. 75408" at bounding box center [647, 297] width 1 height 8
radio input "true"
click at [601, 507] on button "Next" at bounding box center [646, 504] width 219 height 54
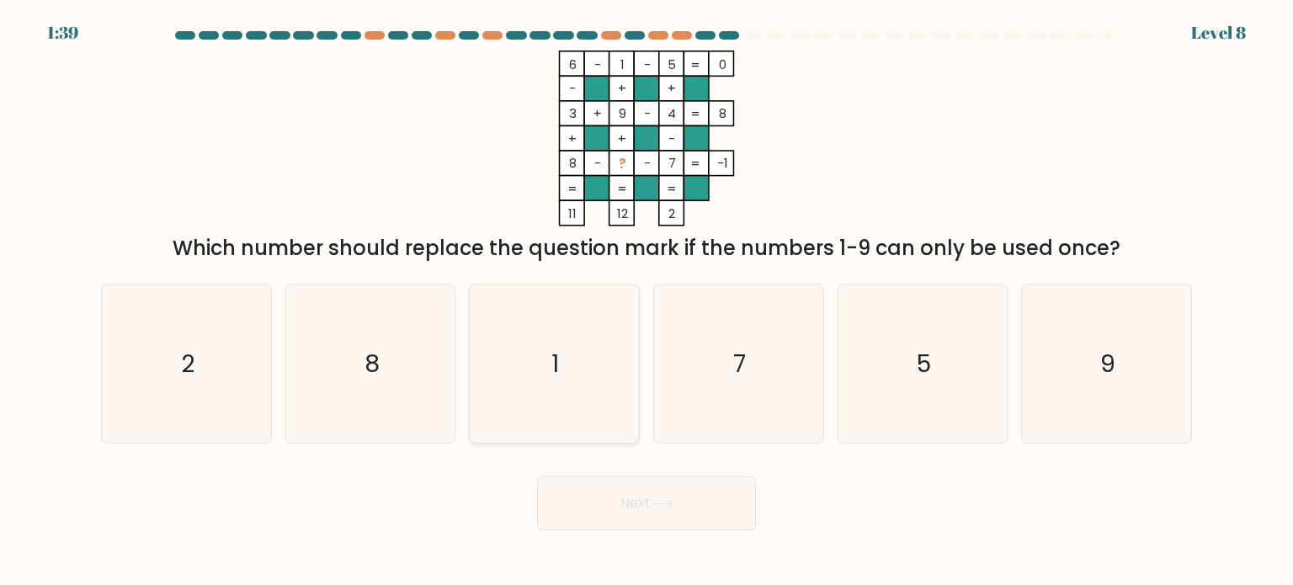
click at [570, 374] on icon "1" at bounding box center [554, 364] width 158 height 158
click at [647, 301] on input "c. 1" at bounding box center [647, 297] width 1 height 8
radio input "true"
click at [603, 497] on button "Next" at bounding box center [646, 504] width 219 height 54
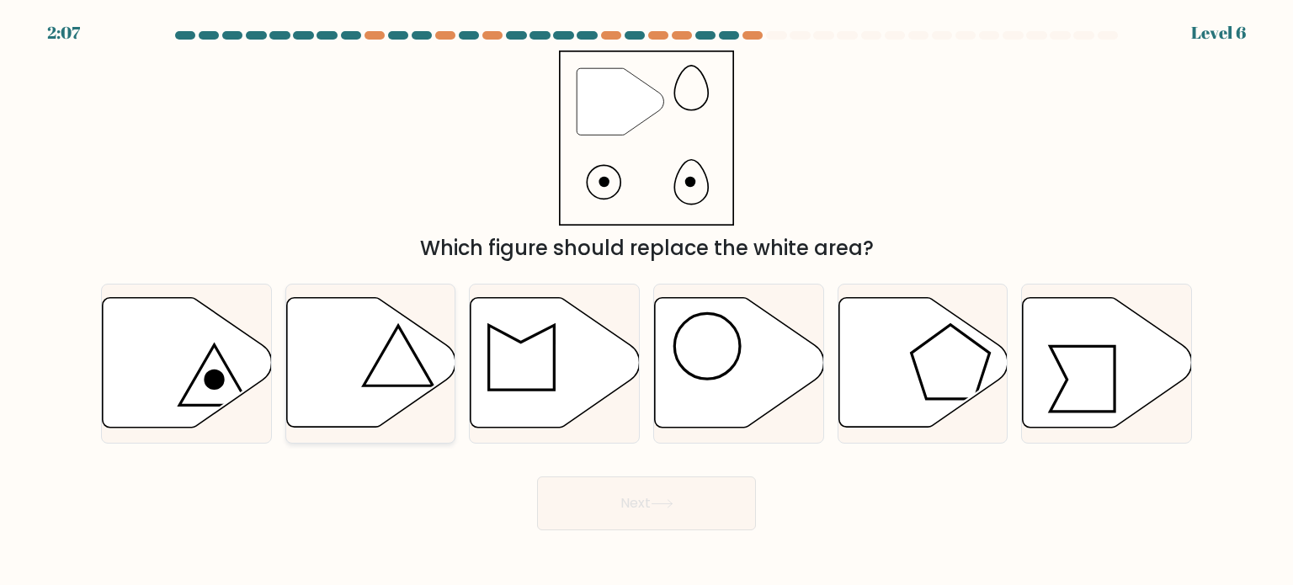
click at [387, 376] on icon at bounding box center [370, 363] width 169 height 130
click at [647, 301] on input "b." at bounding box center [647, 297] width 1 height 8
radio input "true"
click at [387, 376] on icon at bounding box center [371, 363] width 168 height 128
click at [647, 301] on input "b." at bounding box center [647, 297] width 1 height 8
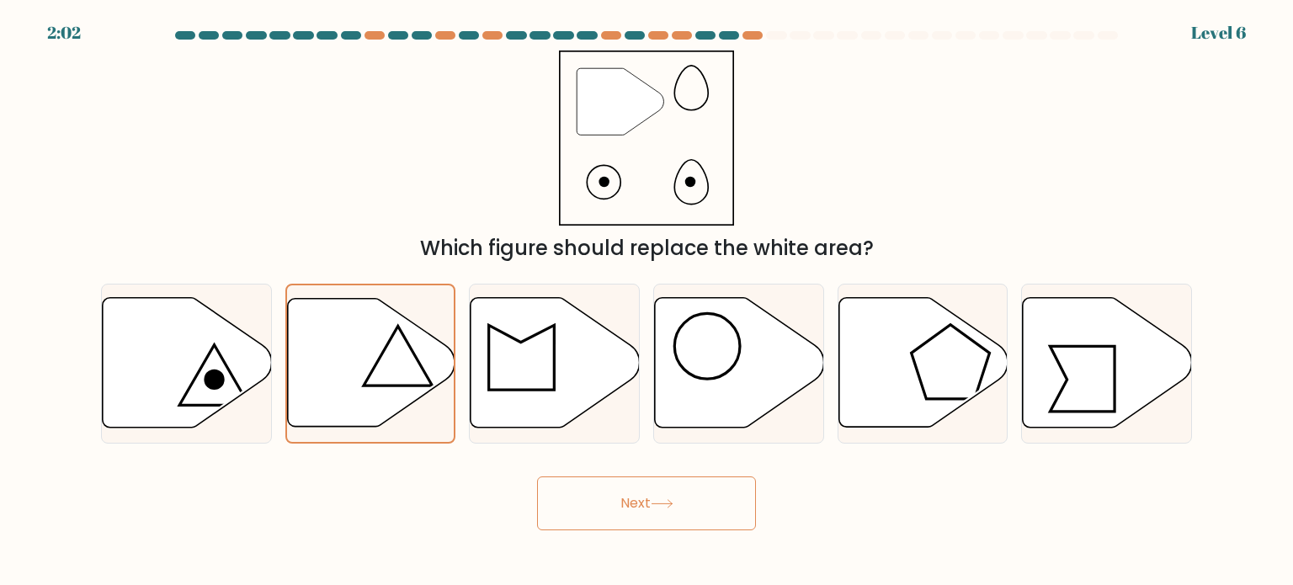
click at [613, 509] on button "Next" at bounding box center [646, 504] width 219 height 54
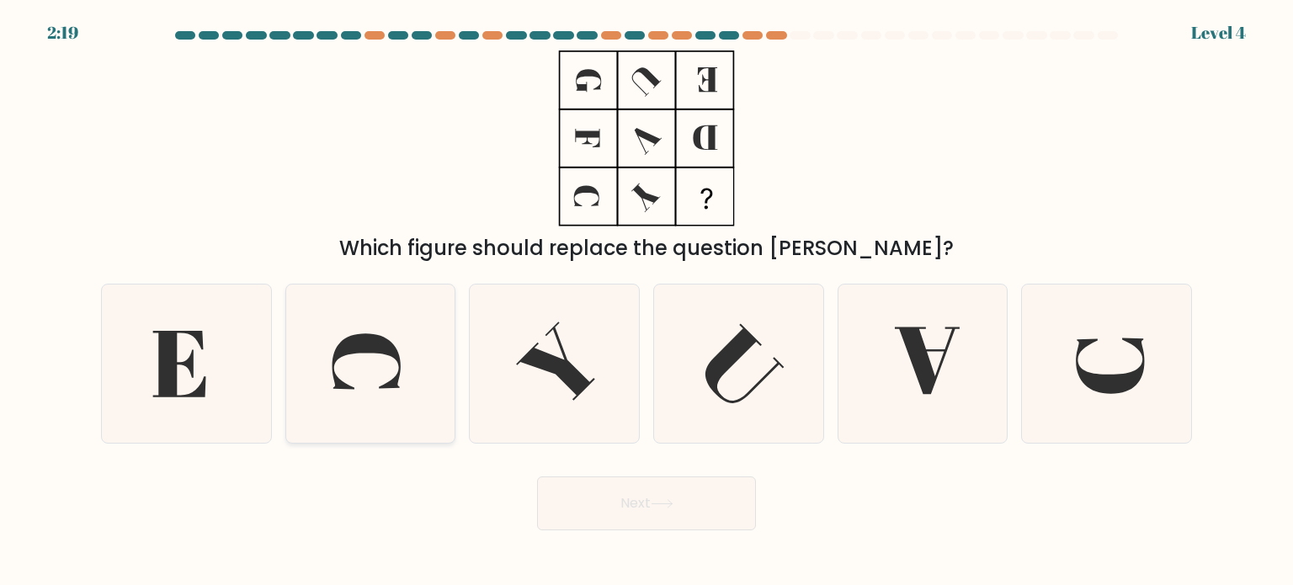
drag, startPoint x: 264, startPoint y: 384, endPoint x: 330, endPoint y: 406, distance: 70.0
click at [262, 383] on icon at bounding box center [186, 364] width 158 height 158
click at [647, 301] on input "a." at bounding box center [647, 297] width 1 height 8
radio input "true"
click at [630, 486] on button "Next" at bounding box center [646, 504] width 219 height 54
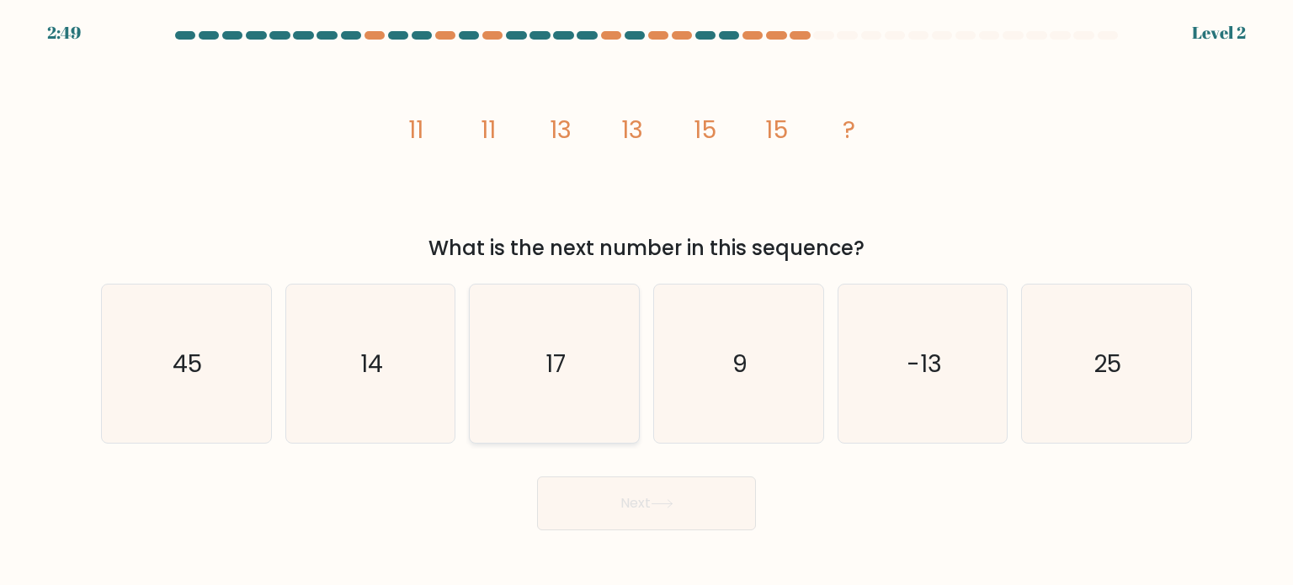
click at [541, 321] on icon "17" at bounding box center [554, 364] width 158 height 158
click at [647, 301] on input "c. 17" at bounding box center [647, 297] width 1 height 8
radio input "true"
click at [617, 459] on form at bounding box center [646, 280] width 1293 height 499
click at [619, 496] on button "Next" at bounding box center [646, 504] width 219 height 54
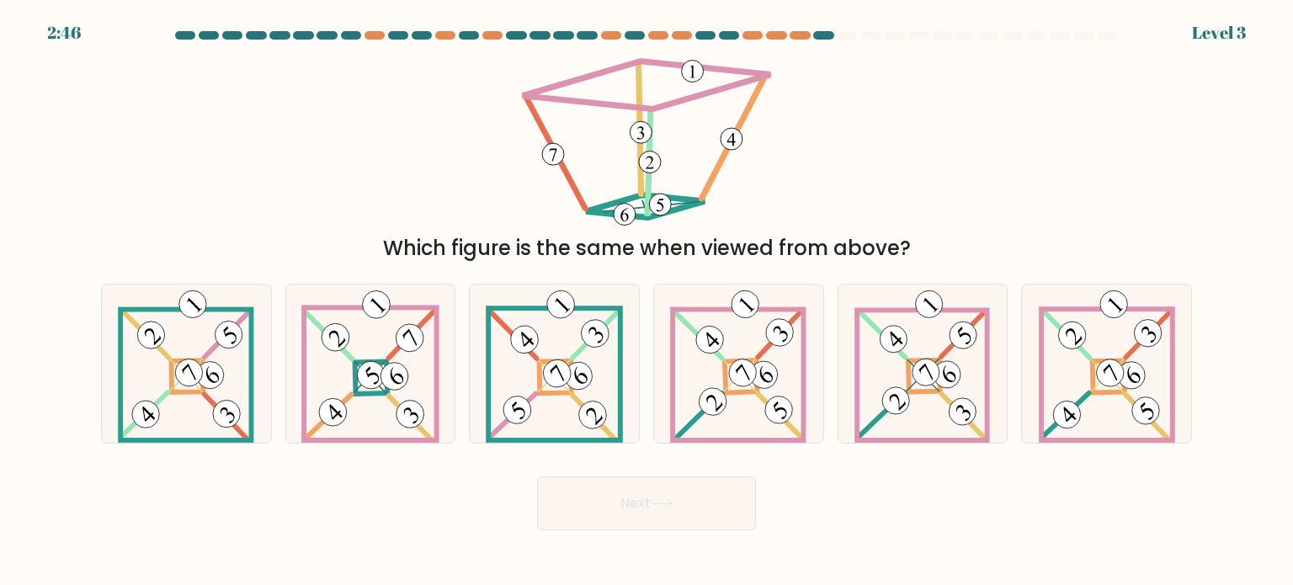
click at [628, 515] on button "Next" at bounding box center [646, 504] width 219 height 54
click at [453, 493] on div "Next" at bounding box center [646, 497] width 1111 height 67
click at [379, 366] on 895 at bounding box center [371, 374] width 39 height 39
click at [647, 301] on input "b." at bounding box center [647, 297] width 1 height 8
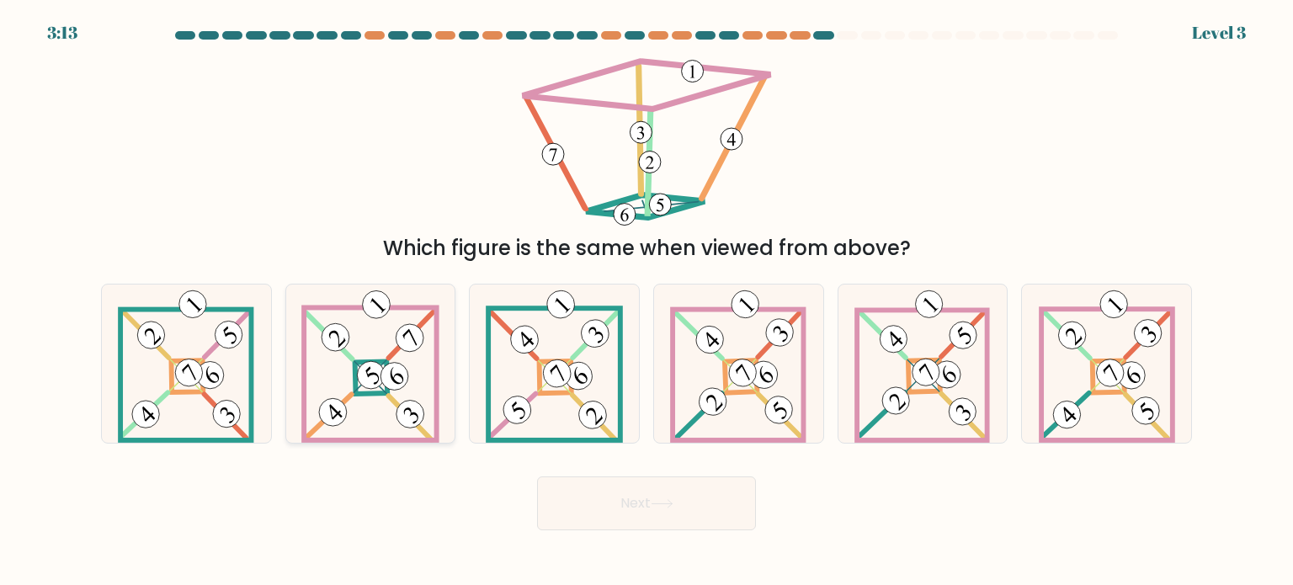
radio input "true"
click at [594, 510] on button "Next" at bounding box center [646, 504] width 219 height 54
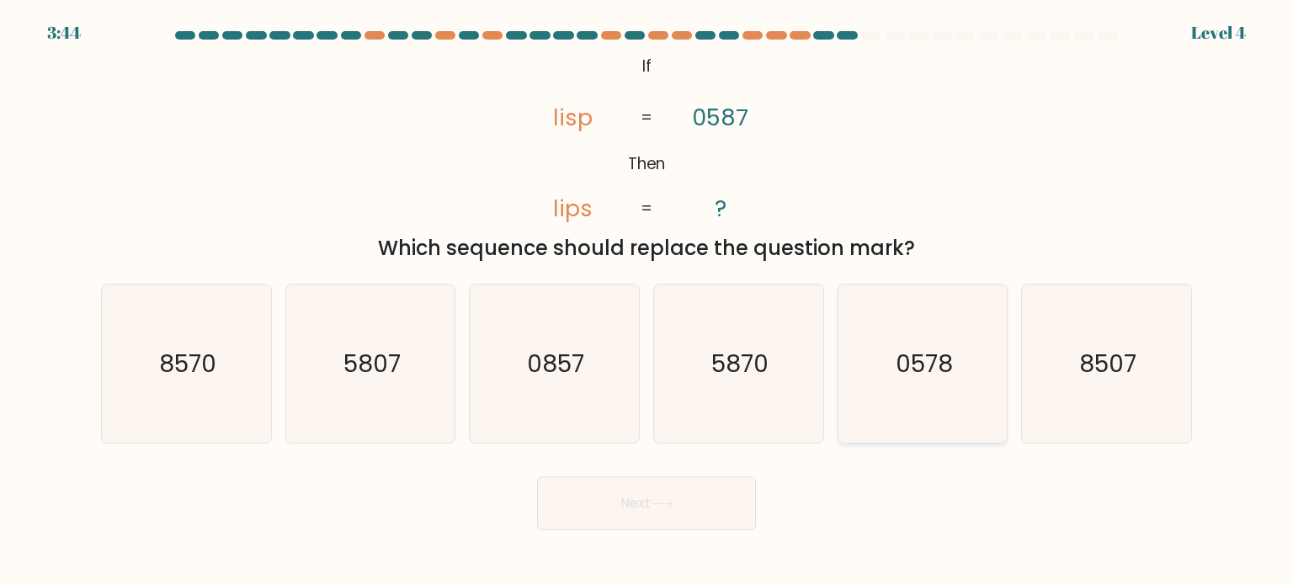
click at [946, 412] on icon "0578" at bounding box center [923, 364] width 158 height 158
click at [648, 301] on input "e. 0578" at bounding box center [647, 297] width 1 height 8
radio input "true"
click at [637, 509] on button "Next" at bounding box center [646, 504] width 219 height 54
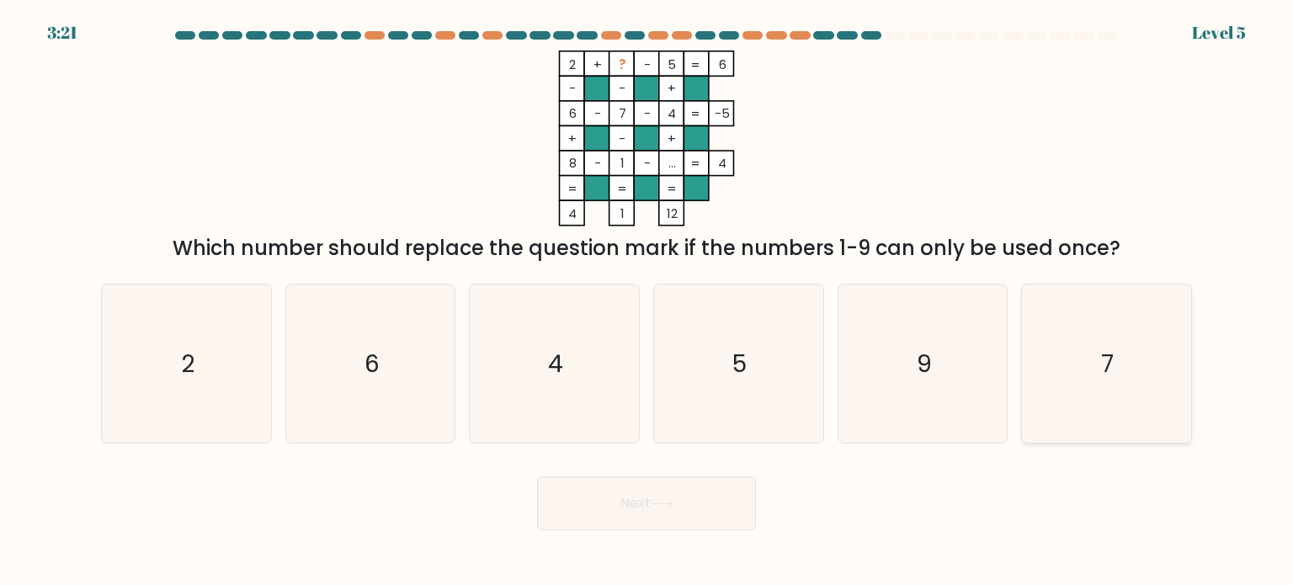
click at [1053, 338] on icon "7" at bounding box center [1106, 364] width 158 height 158
click at [648, 301] on input "f. 7" at bounding box center [647, 297] width 1 height 8
radio input "true"
click at [674, 509] on button "Next" at bounding box center [646, 504] width 219 height 54
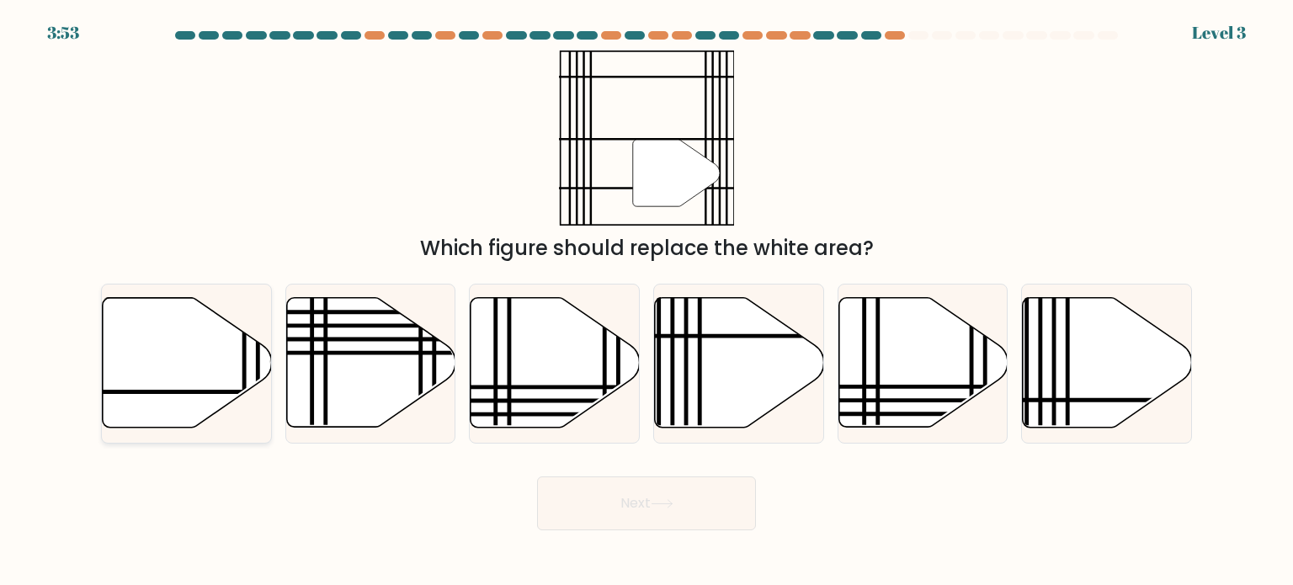
click at [199, 363] on icon at bounding box center [187, 363] width 169 height 130
click at [647, 301] on input "a." at bounding box center [647, 297] width 1 height 8
radio input "true"
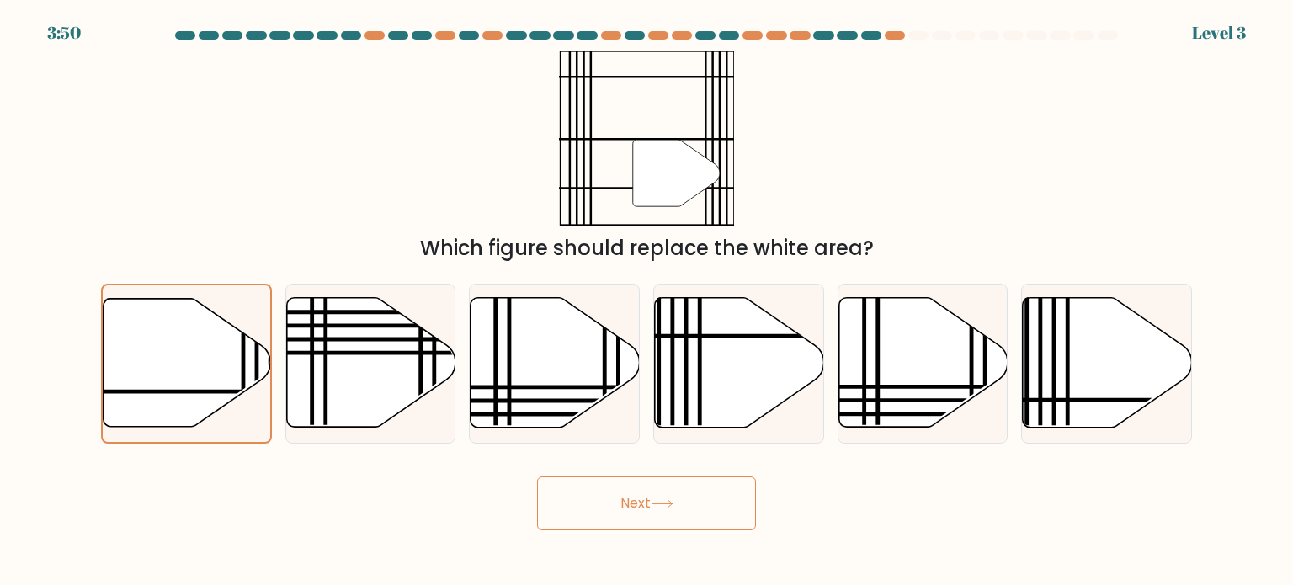
click at [642, 499] on button "Next" at bounding box center [646, 504] width 219 height 54
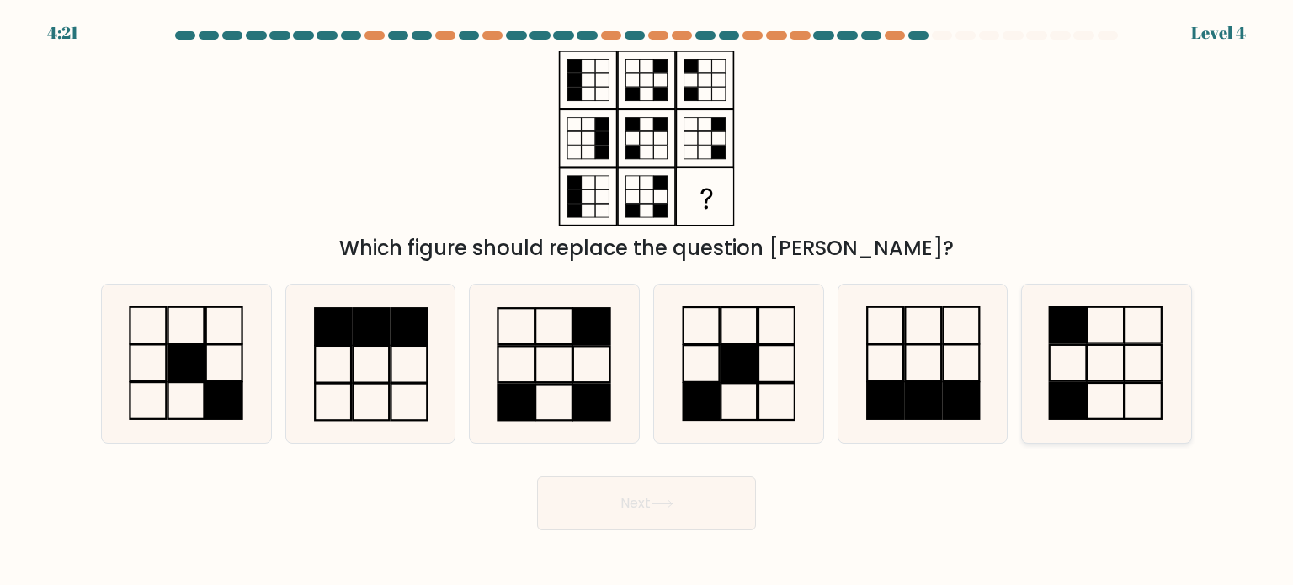
click at [1136, 376] on icon at bounding box center [1106, 364] width 158 height 158
click at [648, 301] on input "f." at bounding box center [647, 297] width 1 height 8
radio input "true"
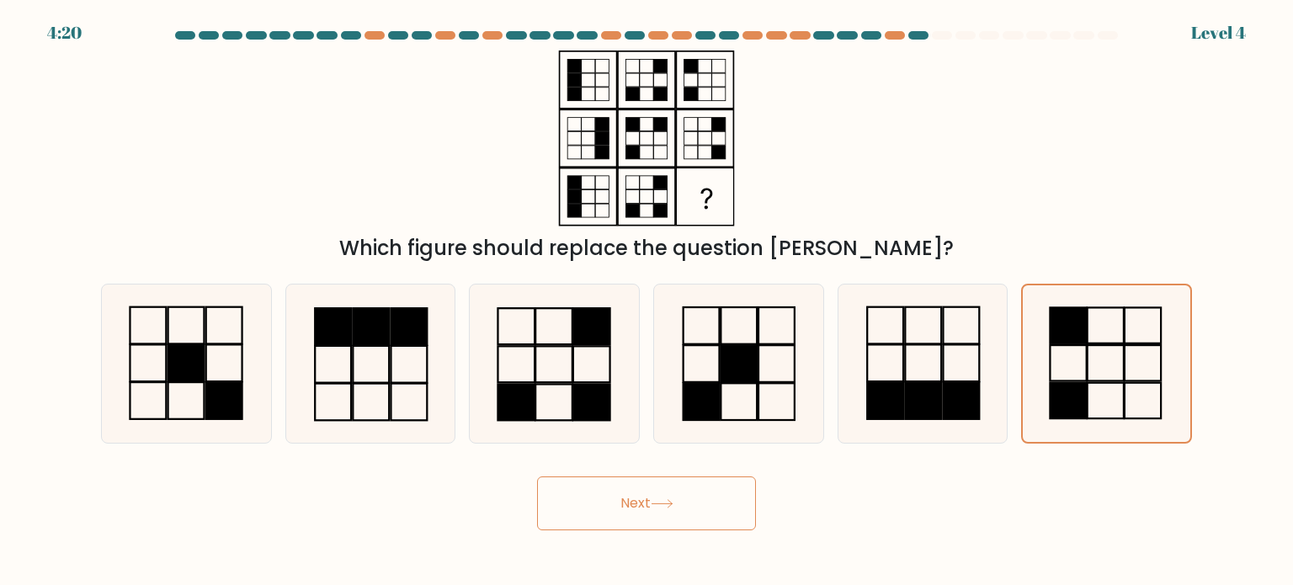
click at [637, 488] on button "Next" at bounding box center [646, 504] width 219 height 54
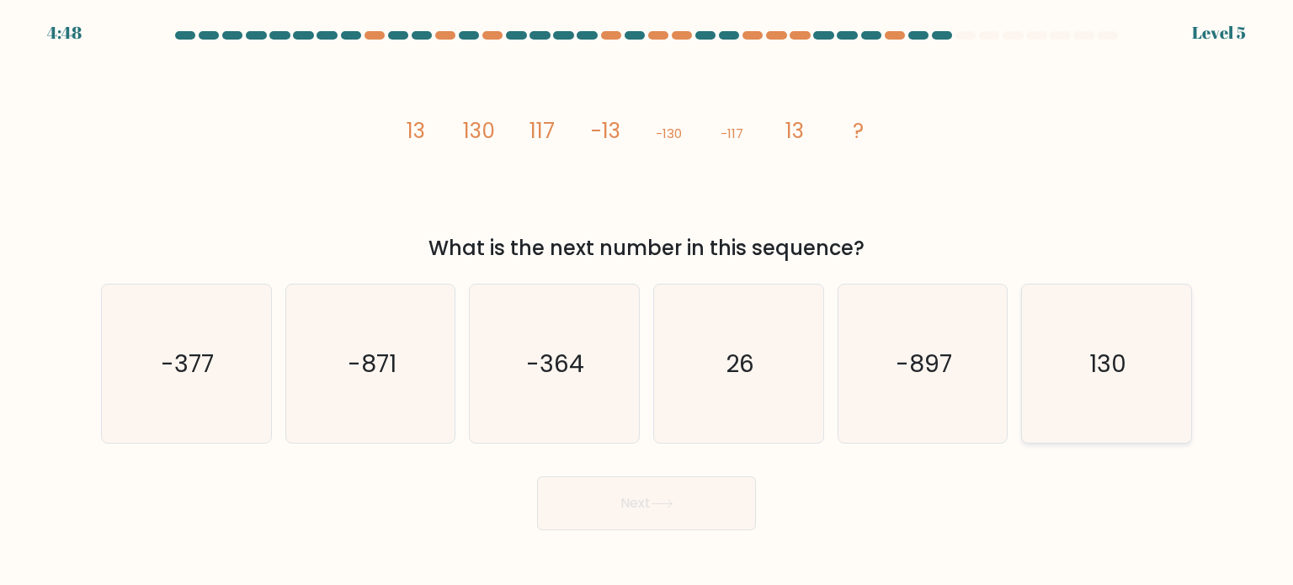
click at [1119, 360] on text "130" at bounding box center [1108, 363] width 37 height 34
click at [648, 301] on input "f. 130" at bounding box center [647, 297] width 1 height 8
radio input "true"
click at [653, 517] on button "Next" at bounding box center [646, 504] width 219 height 54
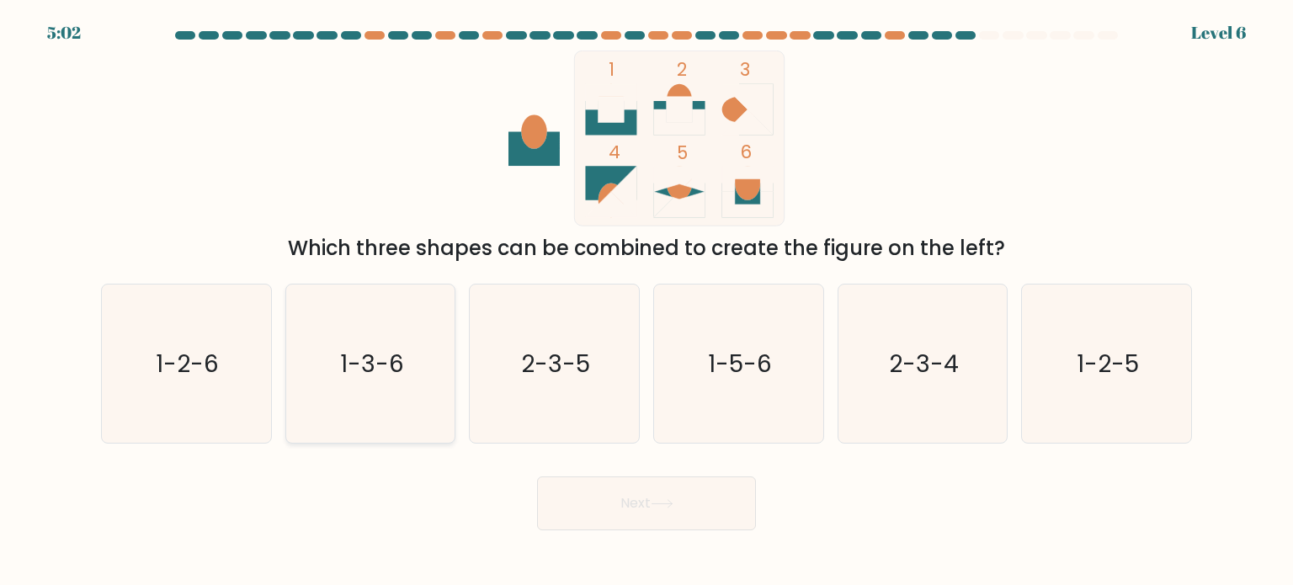
click at [313, 302] on icon "1-3-6" at bounding box center [370, 364] width 158 height 158
click at [647, 301] on input "b. 1-3-6" at bounding box center [647, 297] width 1 height 8
radio input "true"
click at [648, 508] on button "Next" at bounding box center [646, 504] width 219 height 54
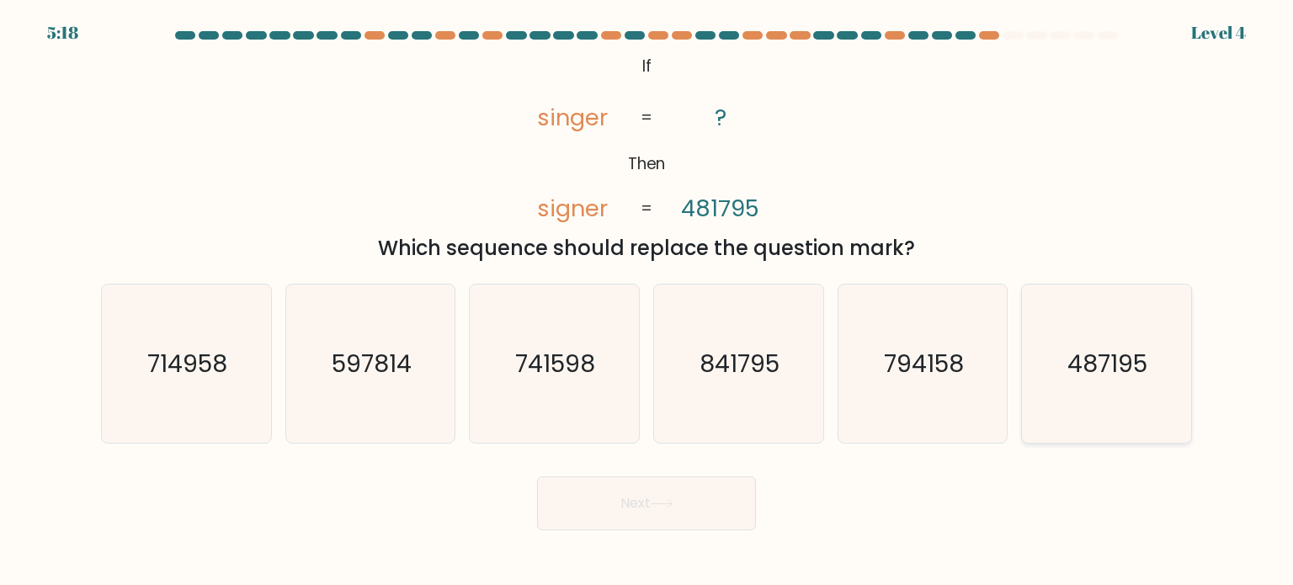
click at [1053, 380] on icon "487195" at bounding box center [1106, 364] width 158 height 158
click at [648, 301] on input "f. 487195" at bounding box center [647, 297] width 1 height 8
radio input "true"
click at [631, 498] on button "Next" at bounding box center [646, 504] width 219 height 54
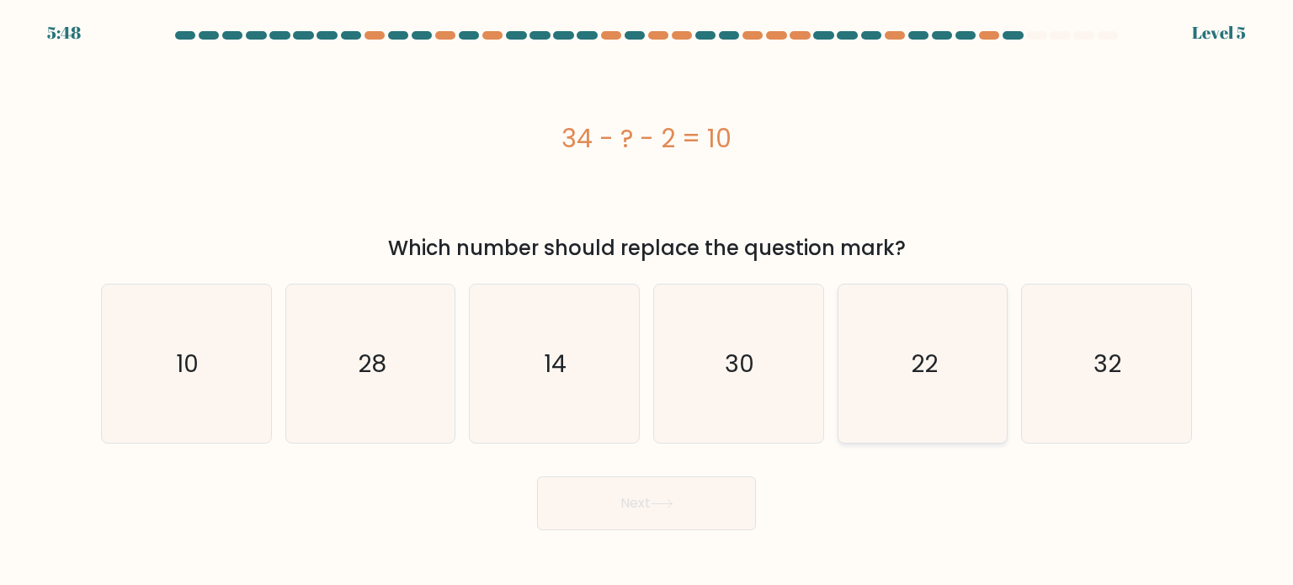
click at [845, 366] on icon "22" at bounding box center [923, 364] width 158 height 158
click at [648, 301] on input "e. 22" at bounding box center [647, 297] width 1 height 8
radio input "true"
click at [603, 511] on button "Next" at bounding box center [646, 504] width 219 height 54
click at [674, 525] on button "Next" at bounding box center [646, 504] width 219 height 54
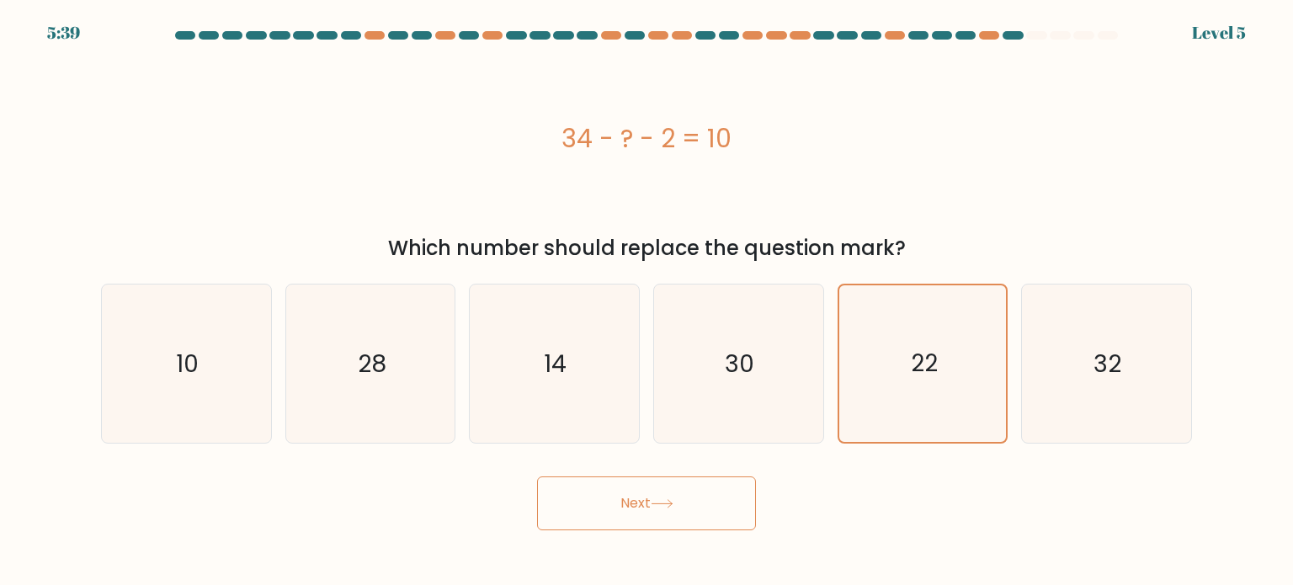
click at [621, 507] on button "Next" at bounding box center [646, 504] width 219 height 54
click at [603, 509] on button "Next" at bounding box center [646, 504] width 219 height 54
click at [658, 503] on icon at bounding box center [662, 503] width 23 height 9
click at [660, 501] on icon at bounding box center [662, 503] width 23 height 9
click at [662, 504] on icon at bounding box center [662, 504] width 20 height 8
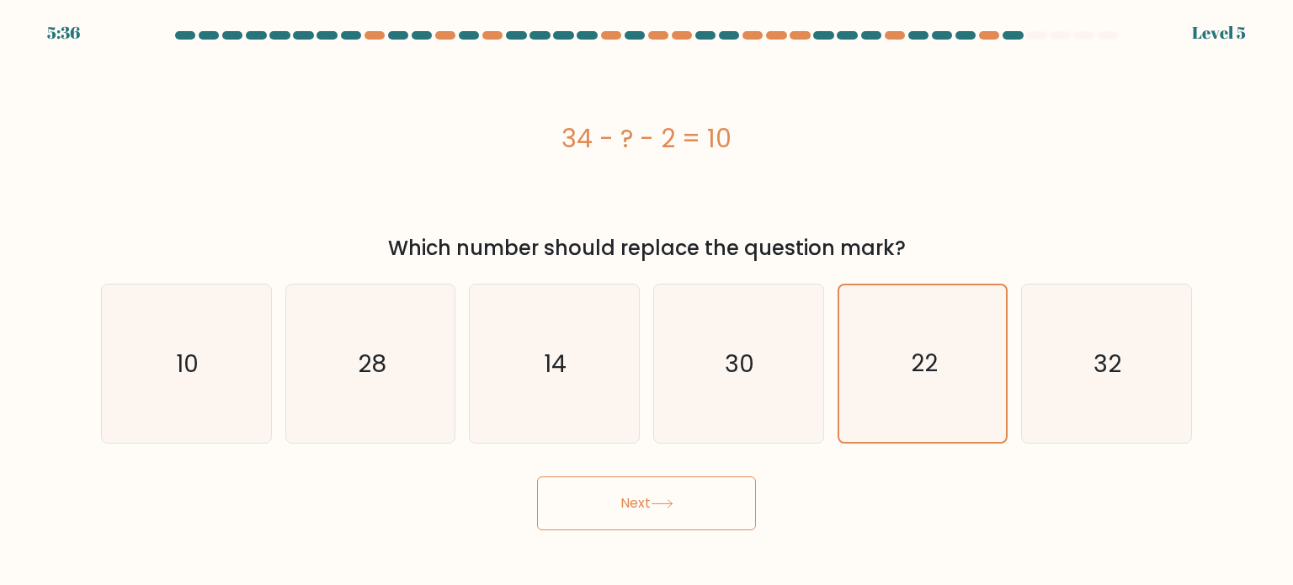
click at [662, 504] on icon at bounding box center [662, 504] width 20 height 8
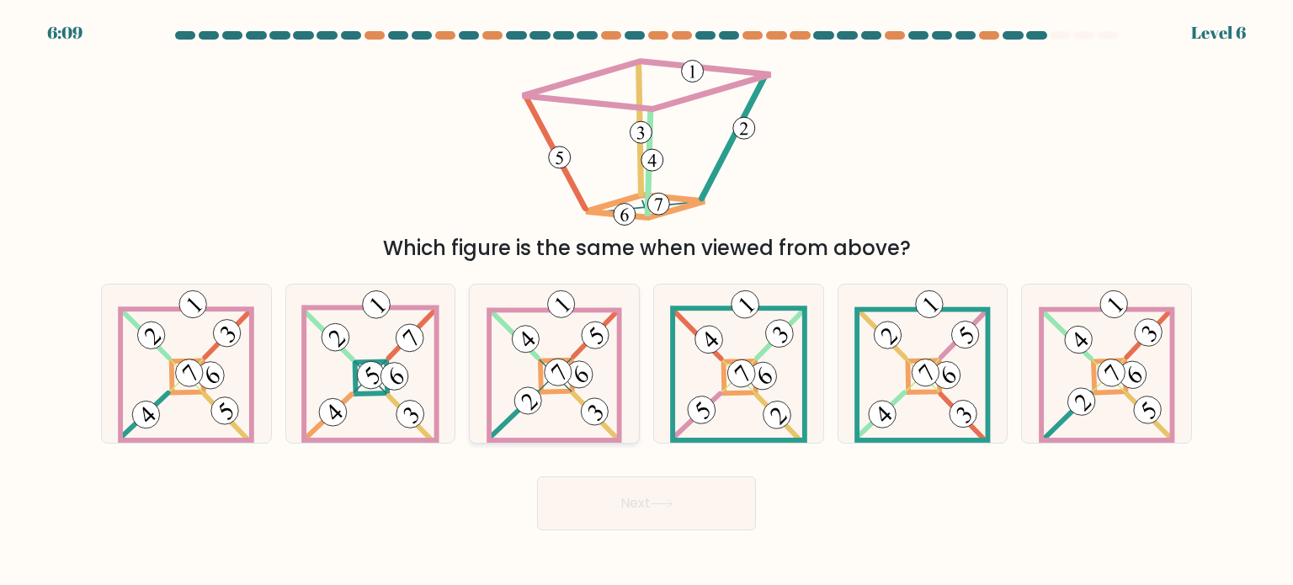
click at [572, 359] on 690 at bounding box center [556, 375] width 32 height 32
click at [647, 301] on input "c." at bounding box center [647, 297] width 1 height 8
radio input "true"
click at [618, 511] on button "Next" at bounding box center [646, 504] width 219 height 54
click at [617, 513] on button "Next" at bounding box center [646, 504] width 219 height 54
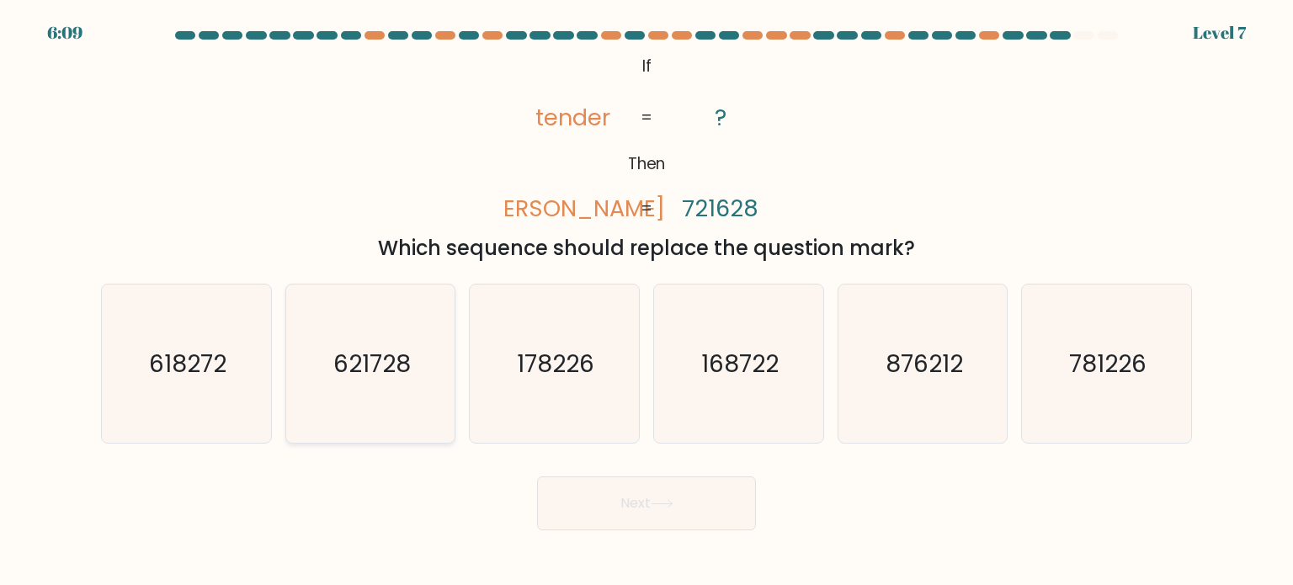
click at [370, 397] on icon "621728" at bounding box center [370, 364] width 158 height 158
click at [647, 301] on input "b. 621728" at bounding box center [647, 297] width 1 height 8
radio input "true"
click at [629, 518] on button "Next" at bounding box center [646, 504] width 219 height 54
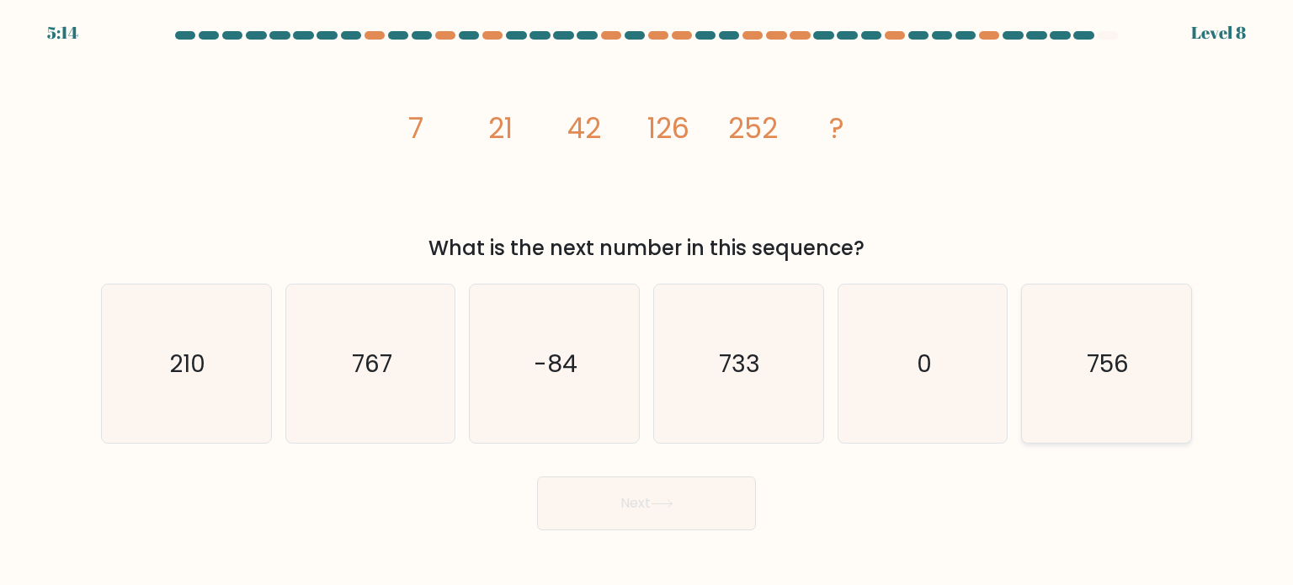
click at [1132, 349] on icon "756" at bounding box center [1106, 364] width 158 height 158
click at [648, 301] on input "f. 756" at bounding box center [647, 297] width 1 height 8
radio input "true"
click at [664, 504] on icon at bounding box center [662, 503] width 23 height 9
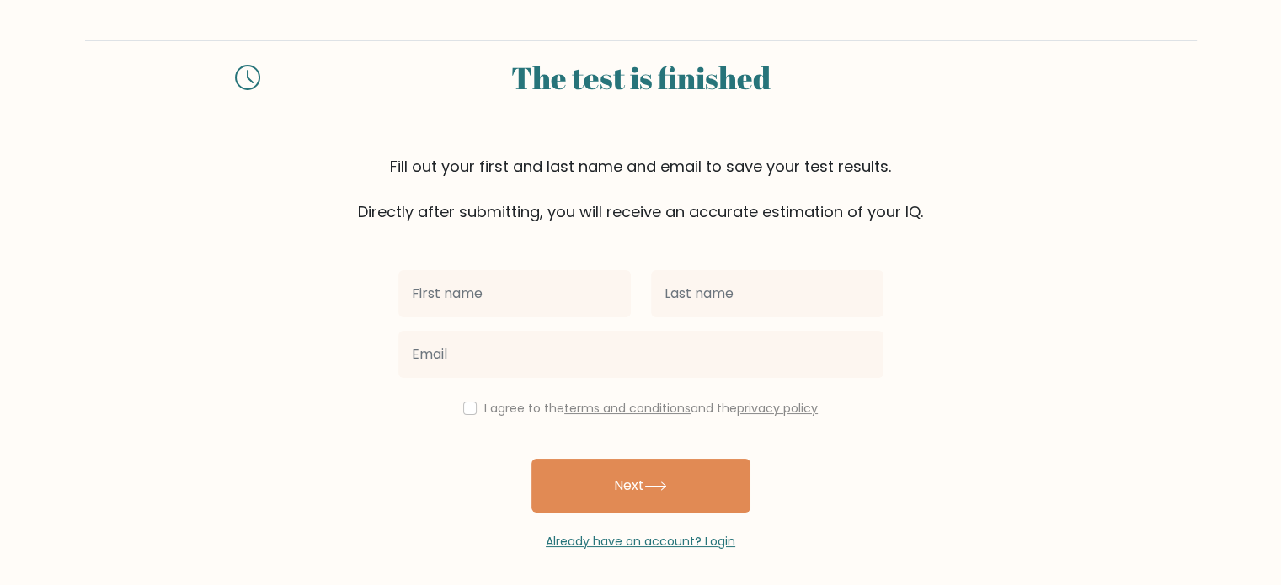
click at [548, 290] on input "text" at bounding box center [514, 293] width 232 height 47
type input "[PERSON_NAME]"
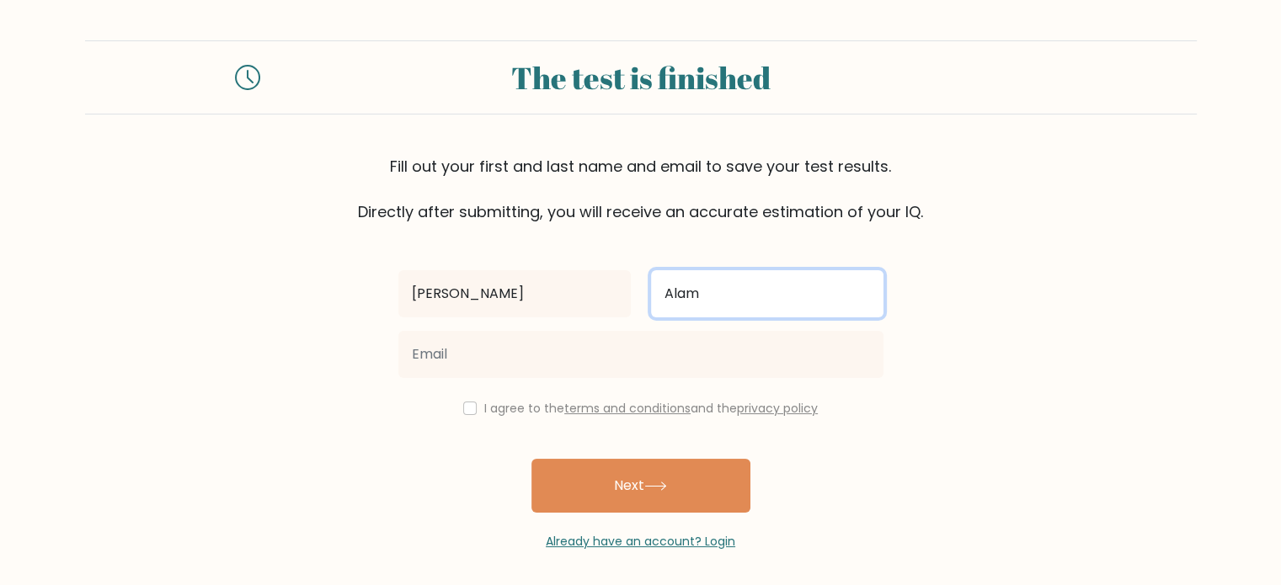
type input "Alampayan"
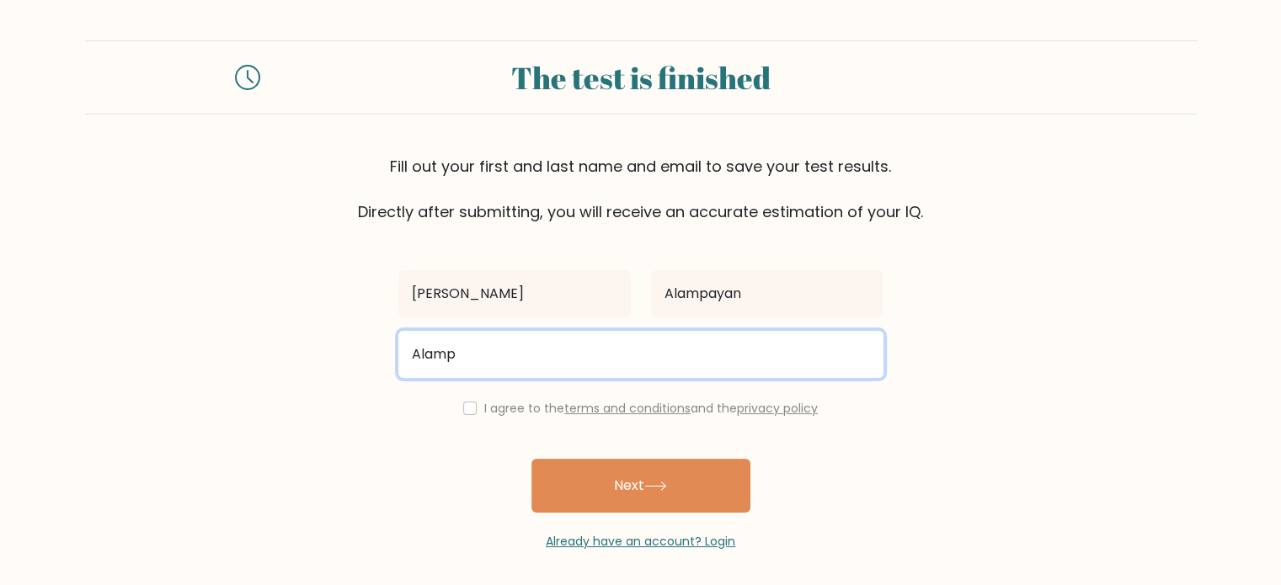
type input "[EMAIL_ADDRESS][DOMAIN_NAME]"
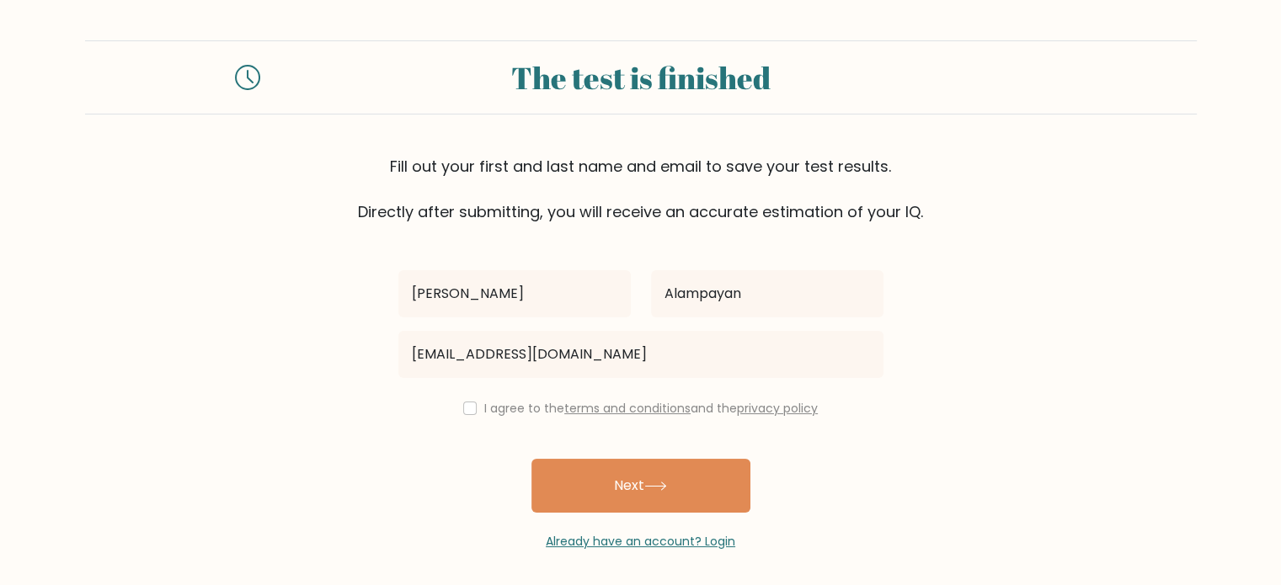
click at [457, 411] on div "I agree to the terms and conditions and the privacy policy" at bounding box center [640, 408] width 505 height 20
click at [463, 409] on input "checkbox" at bounding box center [469, 408] width 13 height 13
checkbox input "true"
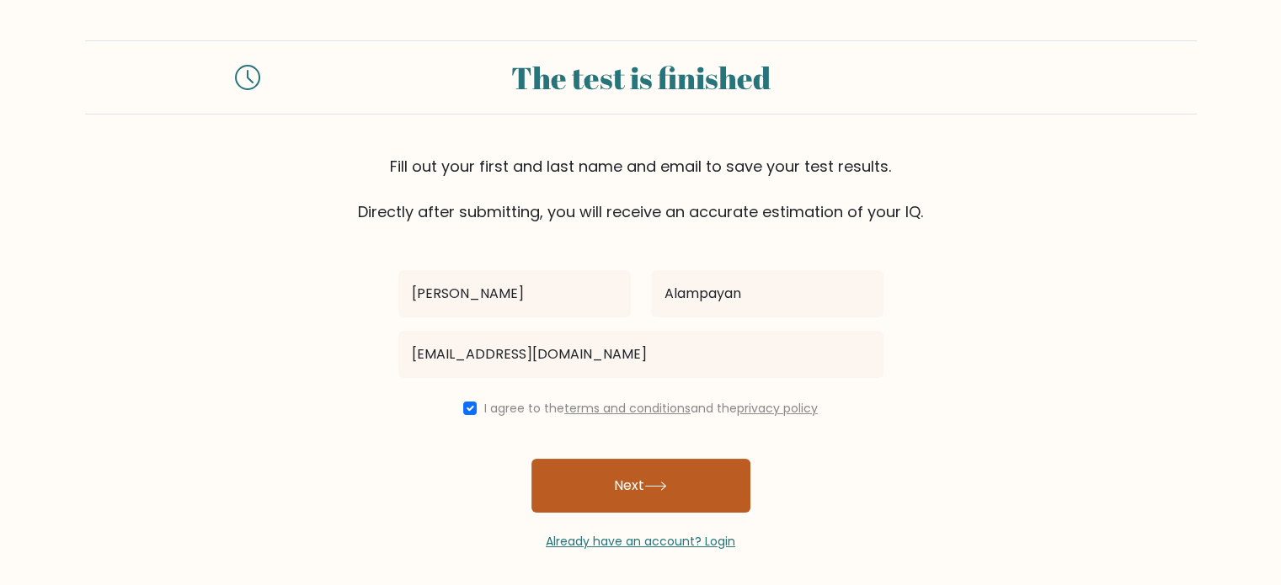
click at [605, 481] on button "Next" at bounding box center [640, 486] width 219 height 54
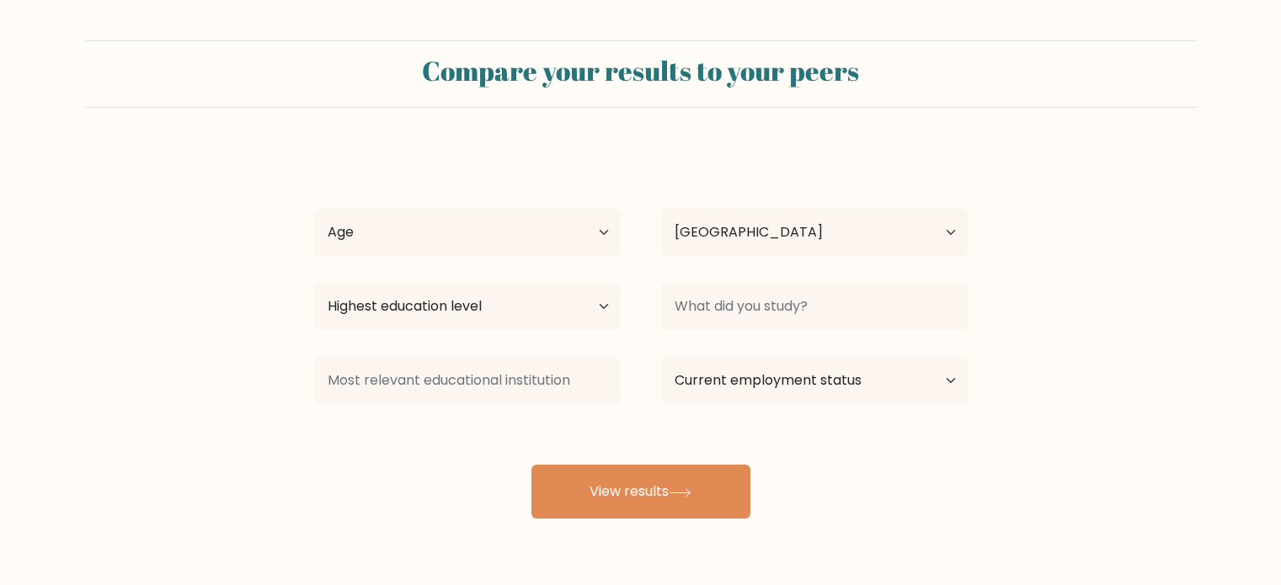
select select "PH"
click at [484, 240] on select "Age Under [DEMOGRAPHIC_DATA] [DEMOGRAPHIC_DATA] [DEMOGRAPHIC_DATA] [DEMOGRAPHIC…" at bounding box center [467, 232] width 306 height 47
select select "18_24"
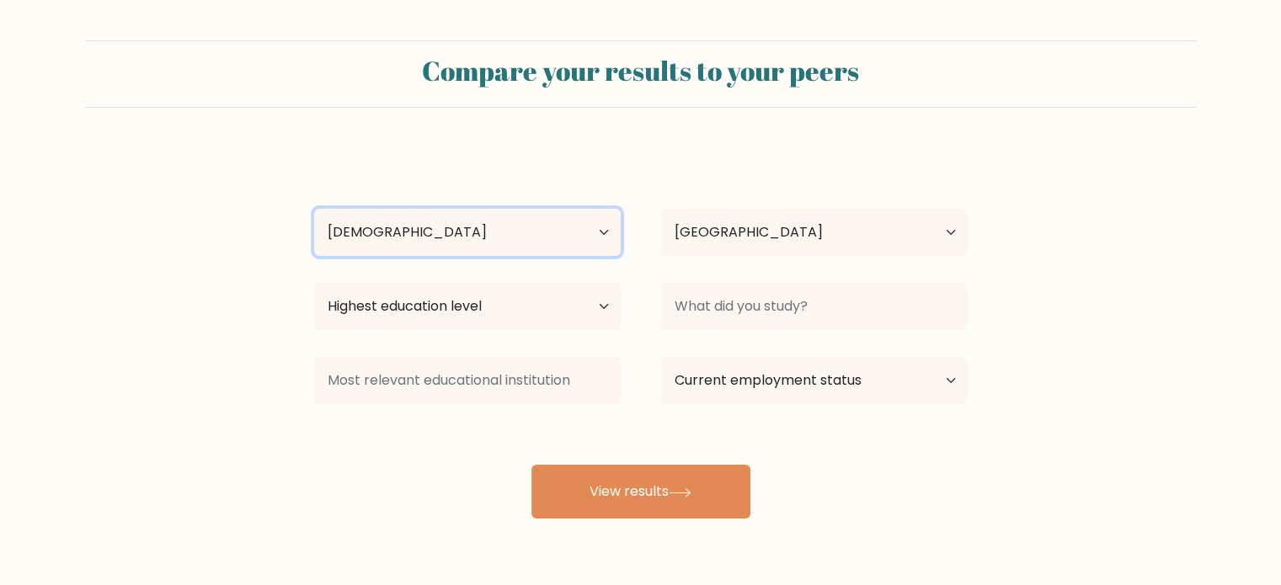
click at [314, 209] on select "Age Under [DEMOGRAPHIC_DATA] [DEMOGRAPHIC_DATA] [DEMOGRAPHIC_DATA] [DEMOGRAPHIC…" at bounding box center [467, 232] width 306 height 47
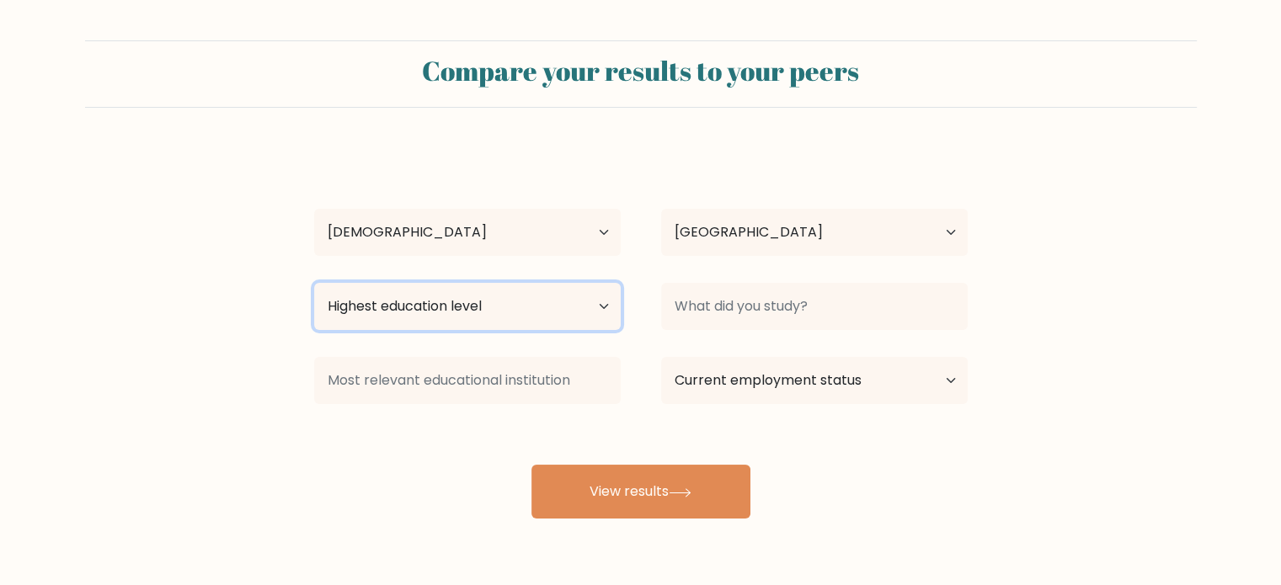
click at [428, 316] on select "Highest education level No schooling Primary Lower Secondary Upper Secondary Oc…" at bounding box center [467, 306] width 306 height 47
select select "bachelors_degree"
click at [314, 283] on select "Highest education level No schooling Primary Lower Secondary Upper Secondary Oc…" at bounding box center [467, 306] width 306 height 47
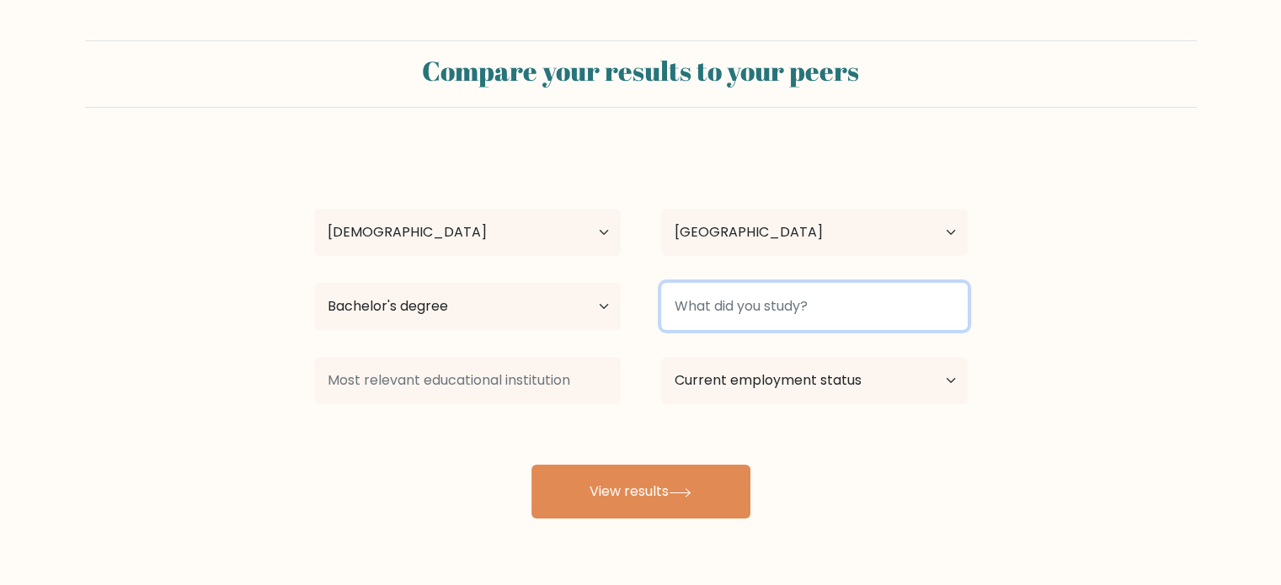
click at [711, 309] on input at bounding box center [814, 306] width 306 height 47
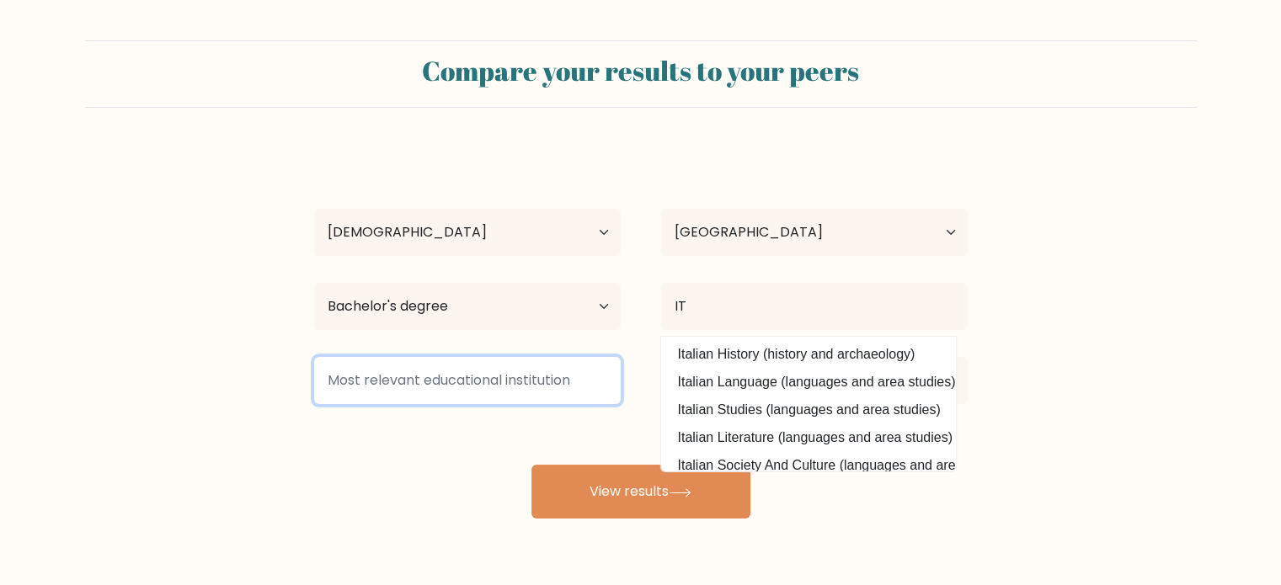
click at [421, 380] on input at bounding box center [467, 380] width 306 height 47
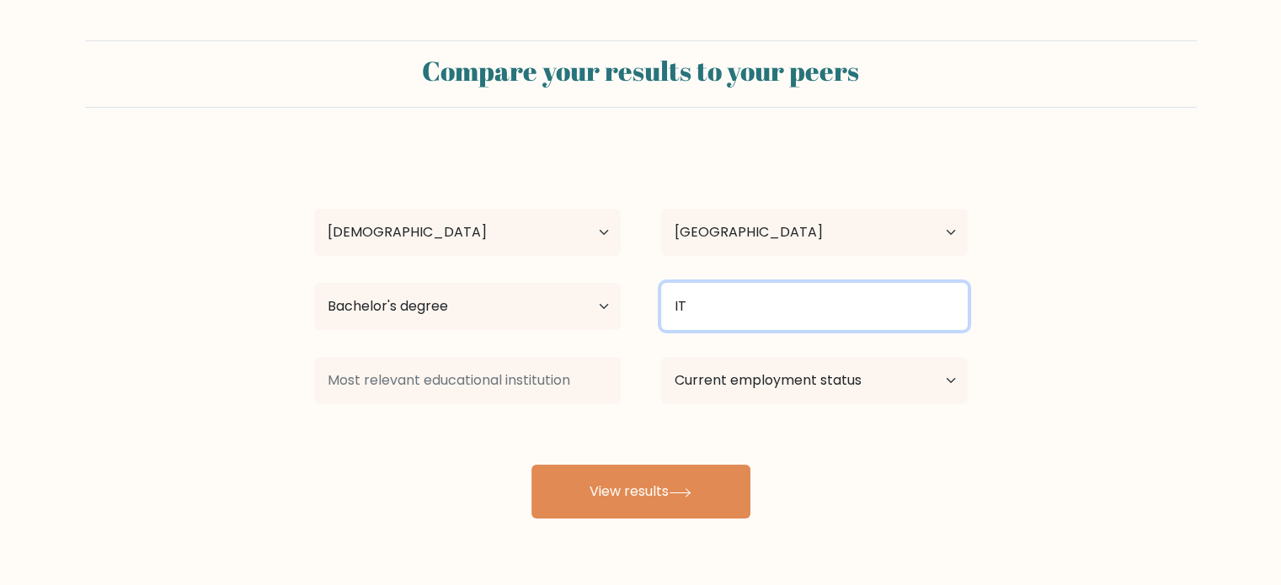
click at [710, 299] on input "IT" at bounding box center [814, 306] width 306 height 47
type input "IT"
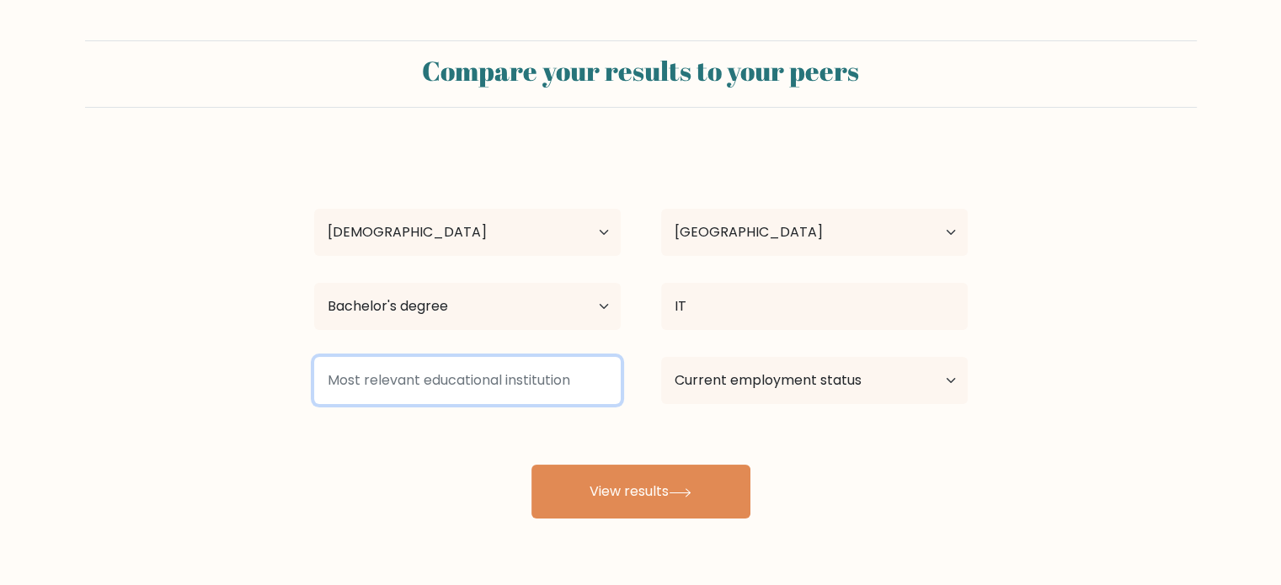
click at [471, 385] on input at bounding box center [467, 380] width 306 height 47
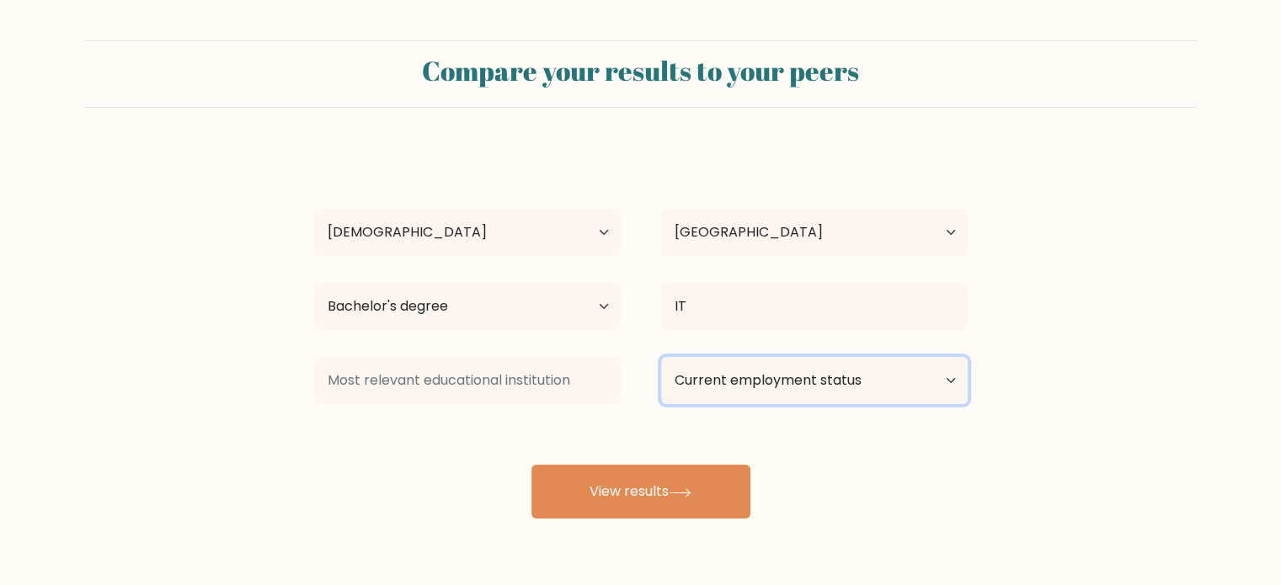
click at [742, 382] on select "Current employment status Employed Student Retired Other / prefer not to answer" at bounding box center [814, 380] width 306 height 47
select select "student"
click at [661, 357] on select "Current employment status Employed Student Retired Other / prefer not to answer" at bounding box center [814, 380] width 306 height 47
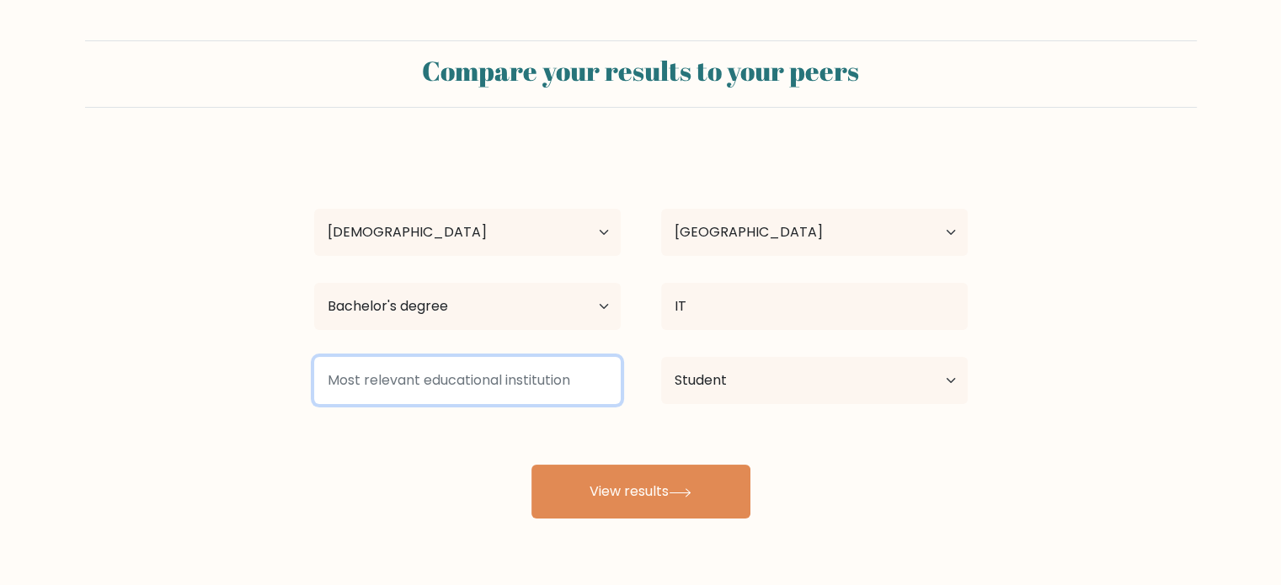
click at [520, 384] on input at bounding box center [467, 380] width 306 height 47
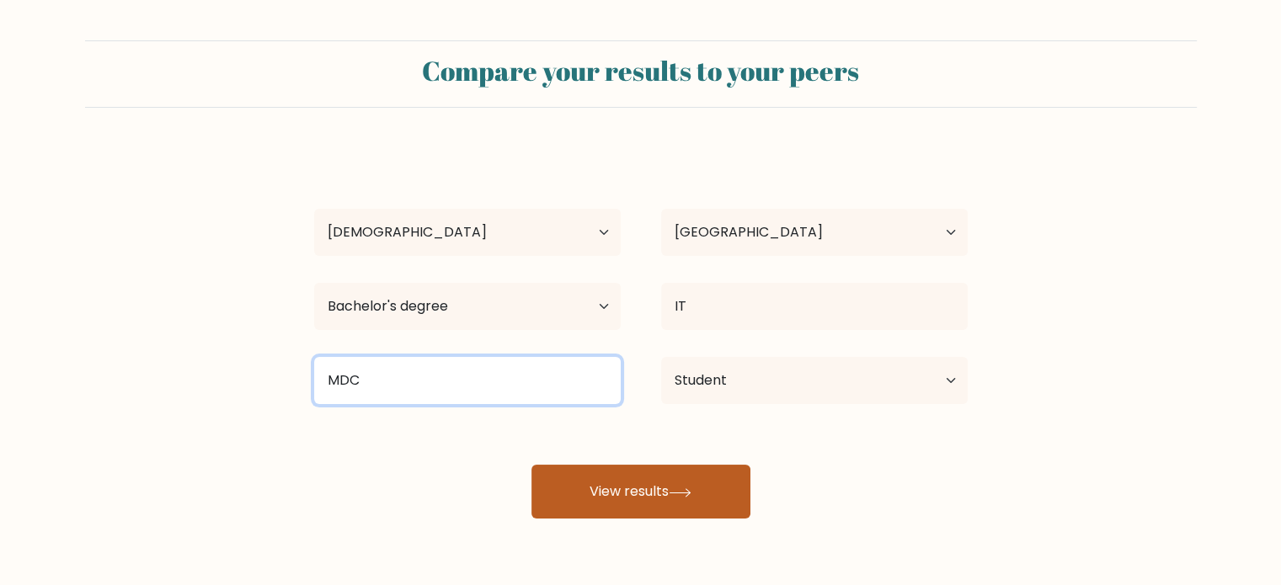
type input "MDC"
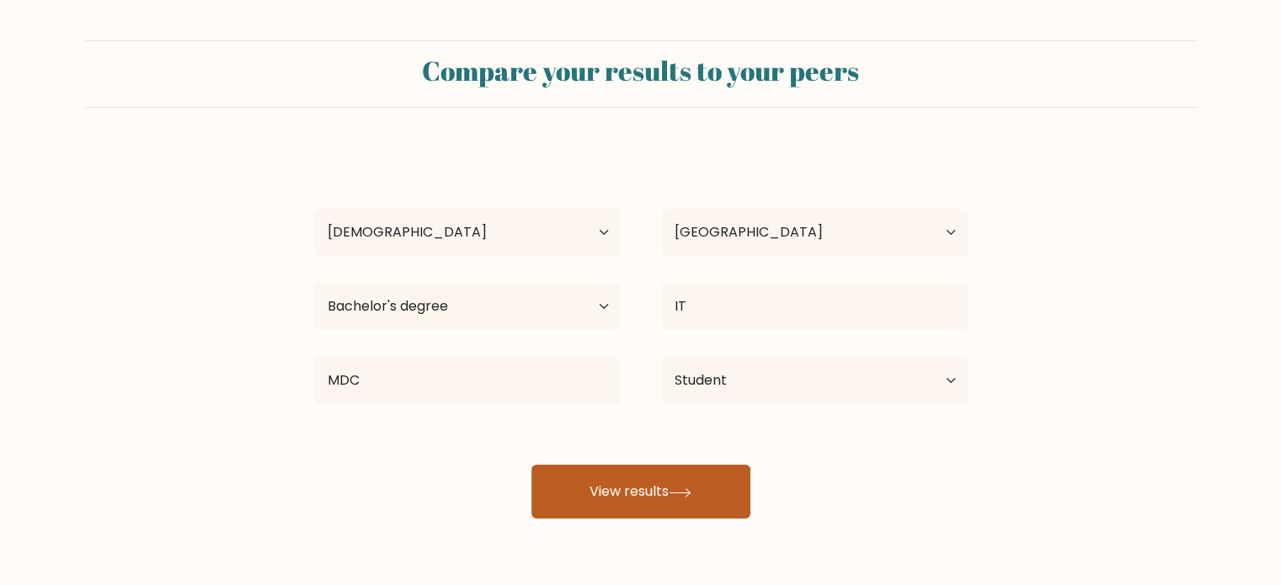
click at [616, 488] on button "View results" at bounding box center [640, 492] width 219 height 54
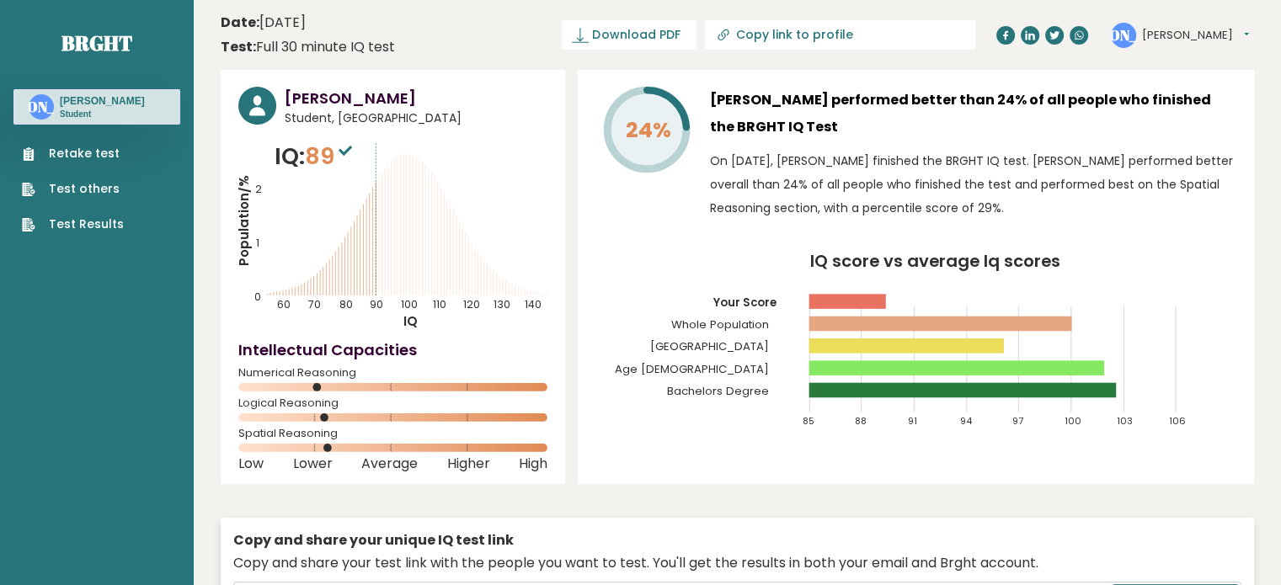
click at [852, 391] on rect at bounding box center [962, 390] width 307 height 15
click at [91, 198] on link "Test others" at bounding box center [73, 189] width 102 height 18
click at [83, 233] on link "Test Results" at bounding box center [73, 225] width 102 height 18
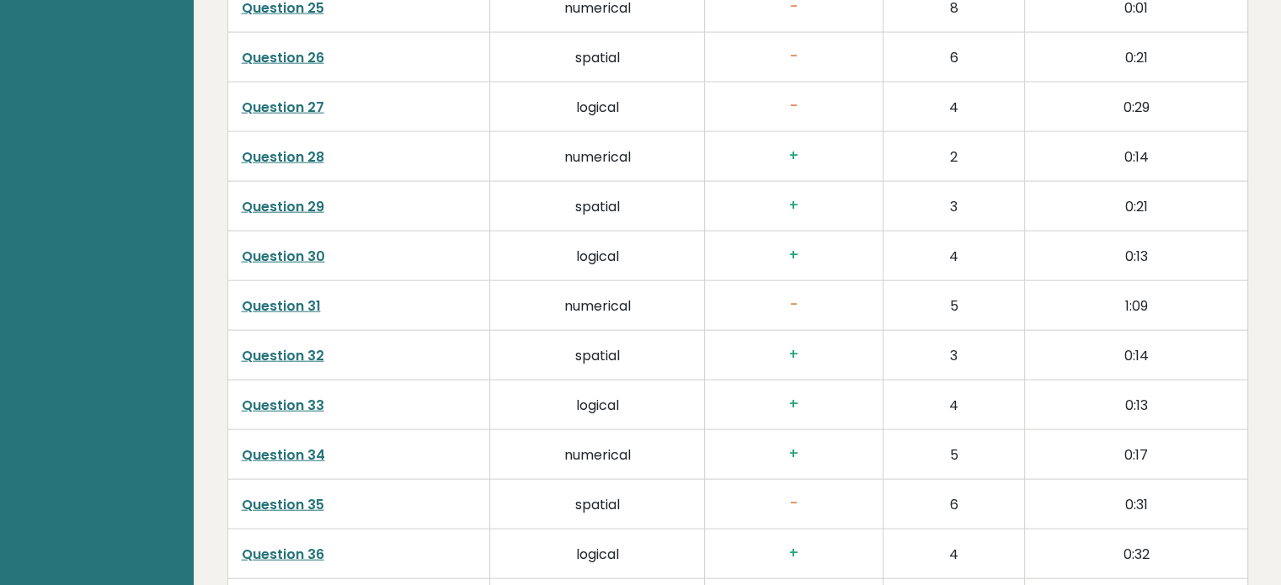
scroll to position [4330, 0]
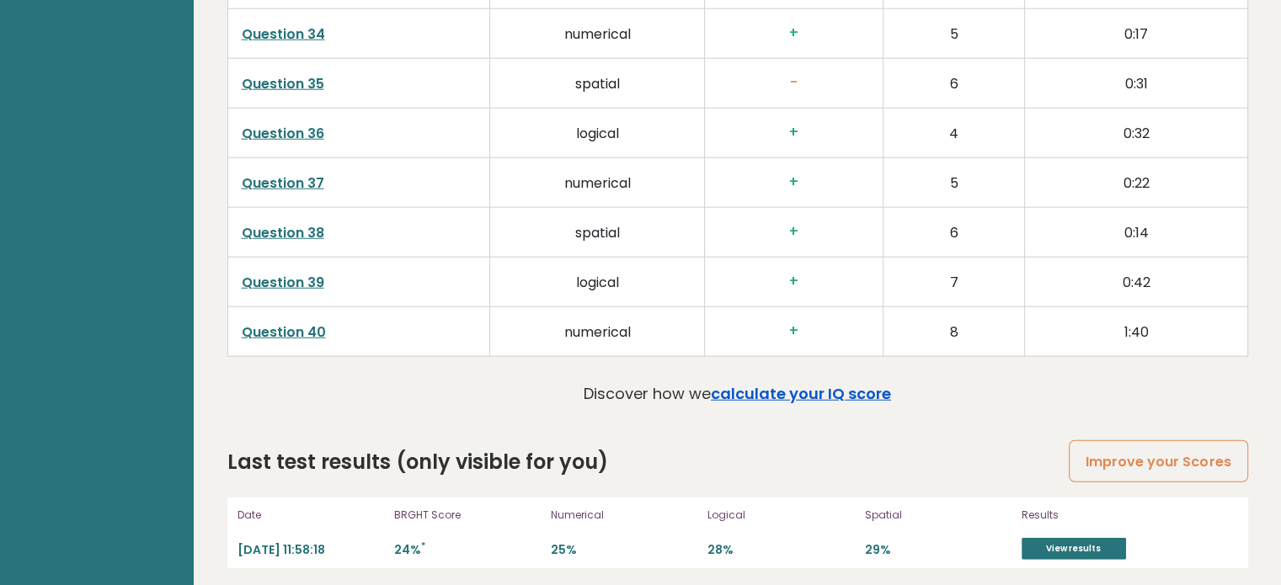
click at [835, 390] on link "calculate your IQ score" at bounding box center [801, 393] width 180 height 21
